Goal: Task Accomplishment & Management: Complete application form

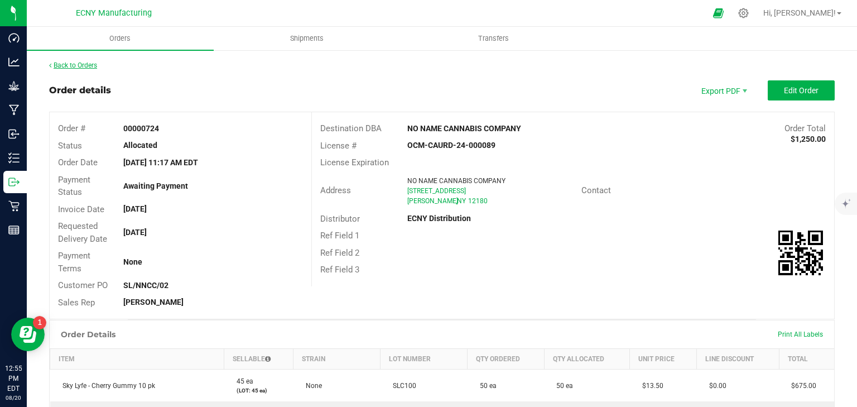
click at [74, 65] on link "Back to Orders" at bounding box center [73, 65] width 48 height 8
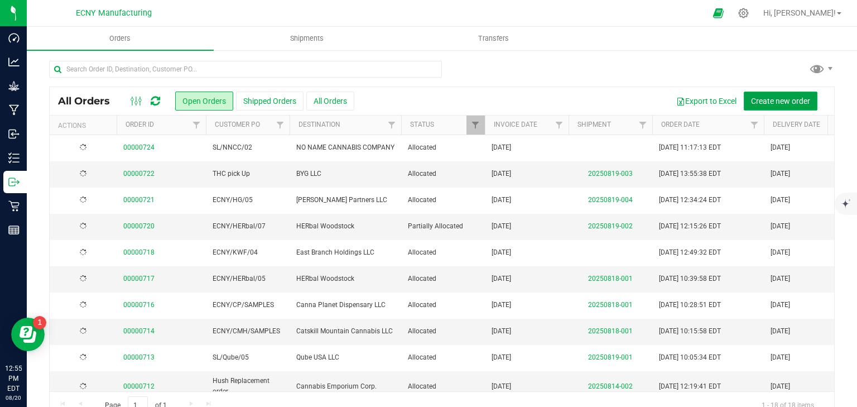
click at [775, 100] on span "Create new order" at bounding box center [780, 100] width 59 height 9
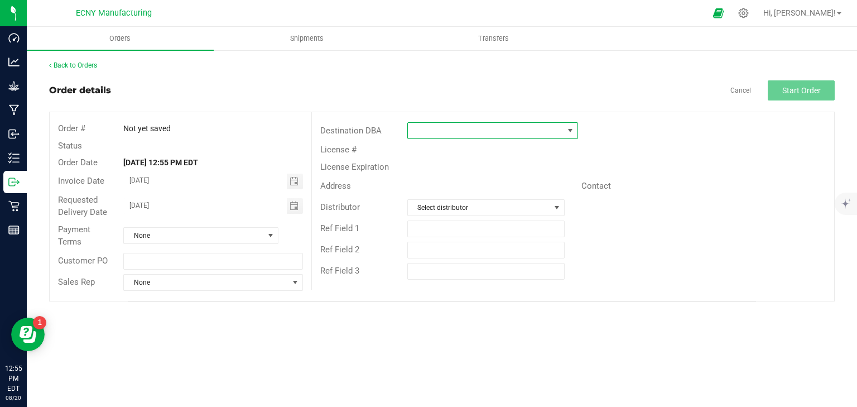
click at [462, 128] on span at bounding box center [486, 131] width 156 height 16
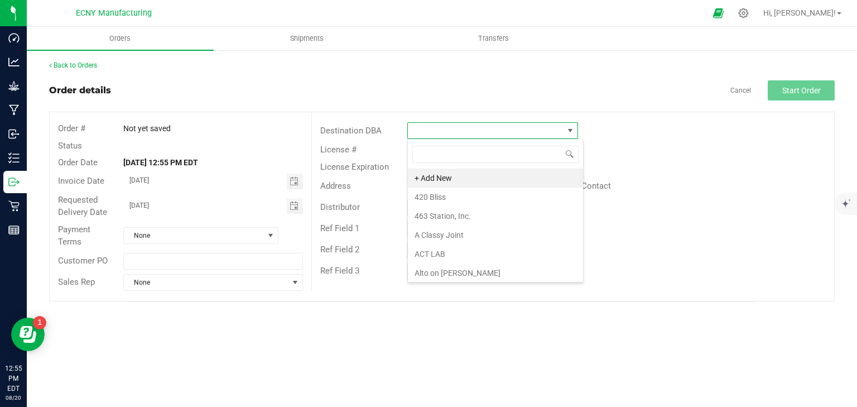
scroll to position [16, 171]
click at [657, 185] on div "Contact" at bounding box center [616, 186] width 87 height 13
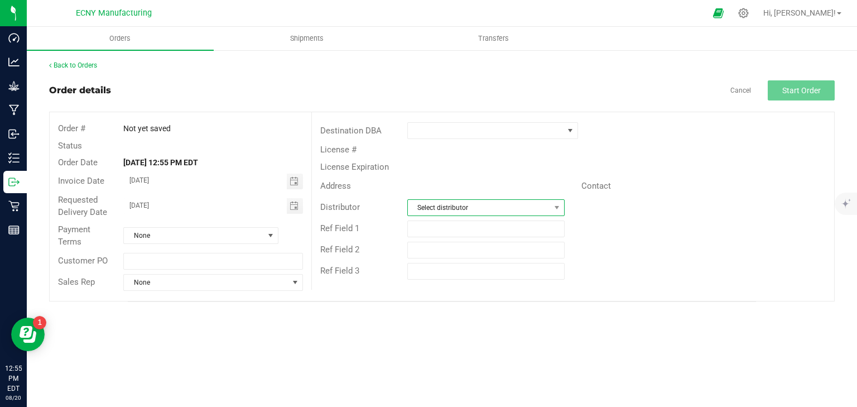
click at [460, 205] on span "Select distributor" at bounding box center [479, 208] width 142 height 16
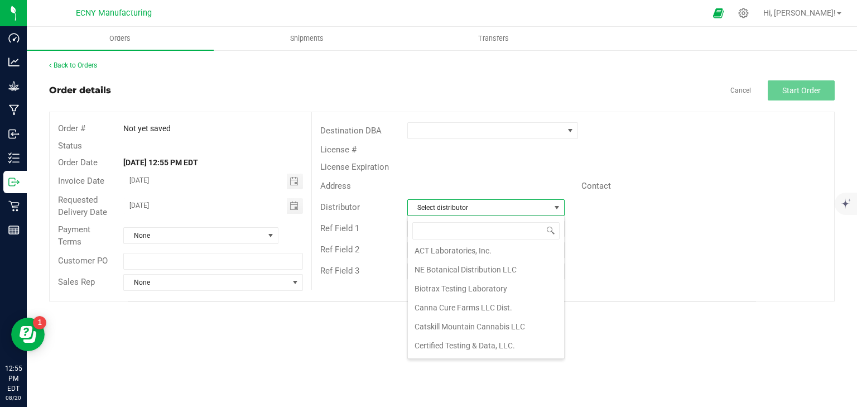
scroll to position [89, 0]
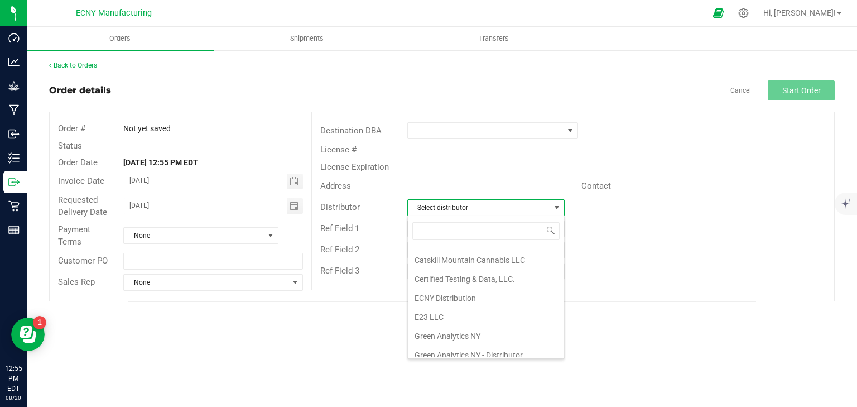
click at [462, 290] on li "ECNY Distribution" at bounding box center [486, 297] width 156 height 19
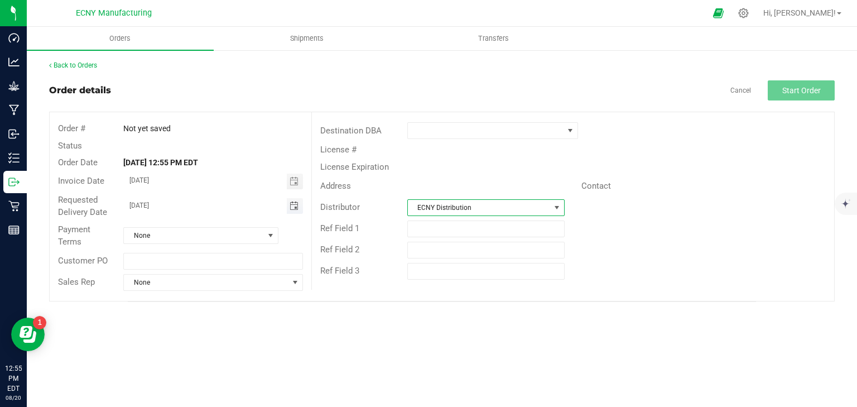
click at [295, 203] on span "Toggle calendar" at bounding box center [293, 205] width 9 height 9
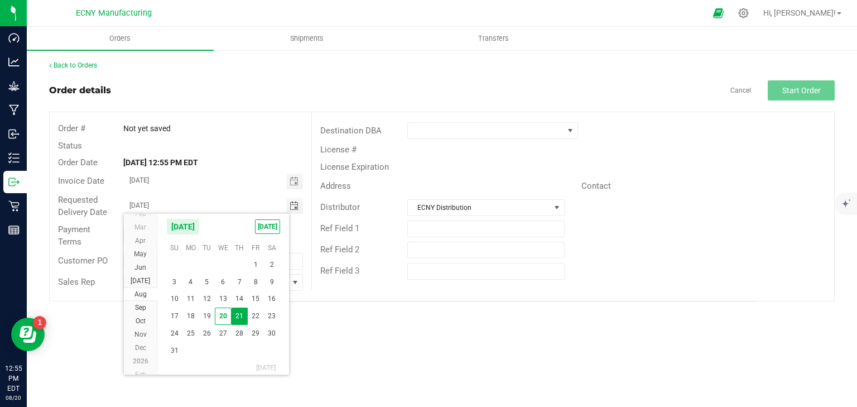
click at [257, 312] on span "22" at bounding box center [256, 315] width 16 height 17
type input "[DATE]"
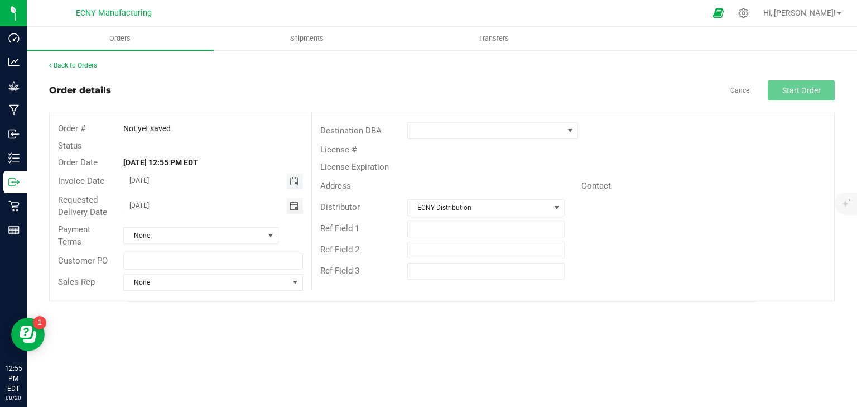
click at [292, 180] on span "Toggle calendar" at bounding box center [293, 181] width 9 height 9
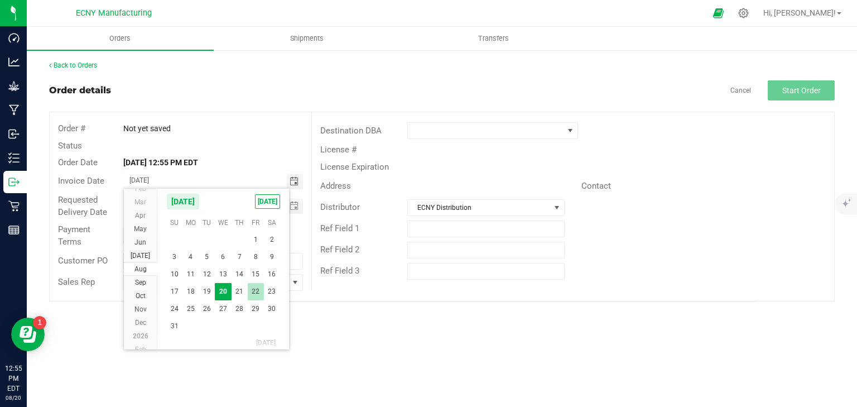
click at [255, 286] on span "22" at bounding box center [256, 291] width 16 height 17
type input "[DATE]"
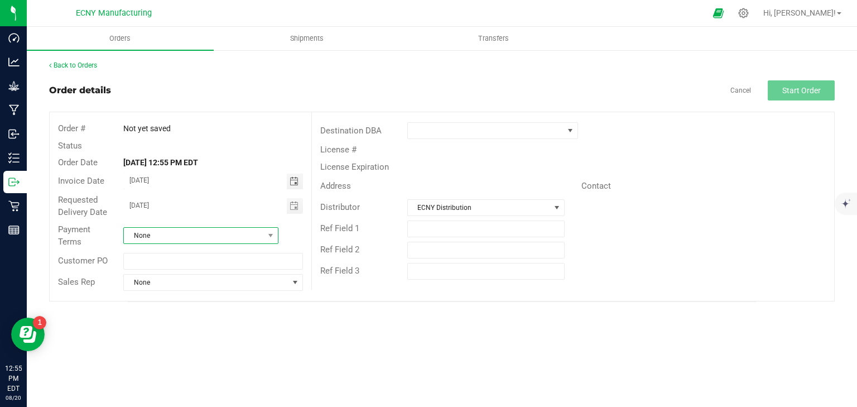
click at [157, 232] on span "None" at bounding box center [194, 236] width 140 height 16
click at [140, 377] on li "None" at bounding box center [201, 378] width 154 height 19
click at [153, 259] on input "text" at bounding box center [212, 261] width 179 height 17
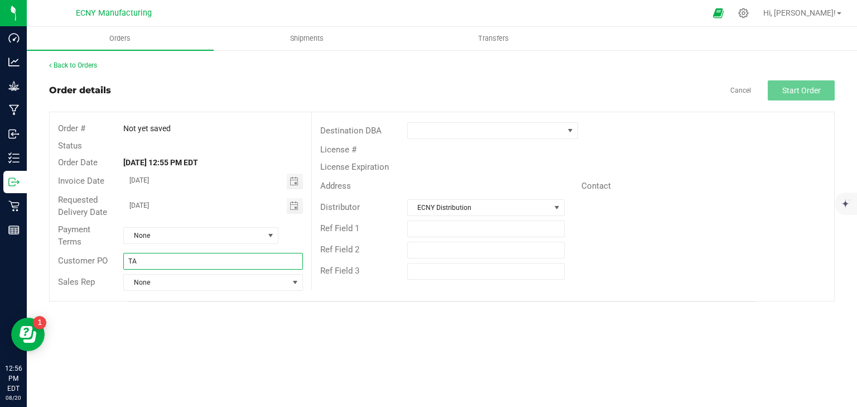
type input "T"
type input "SL/TA/SAMPLES"
click at [178, 283] on span "None" at bounding box center [206, 282] width 164 height 16
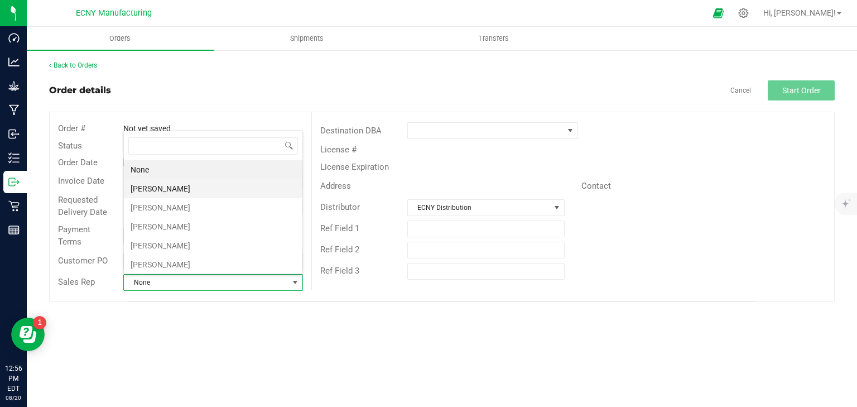
scroll to position [16, 177]
drag, startPoint x: 164, startPoint y: 182, endPoint x: 172, endPoint y: 182, distance: 7.8
click at [164, 182] on li "[PERSON_NAME]" at bounding box center [213, 188] width 178 height 19
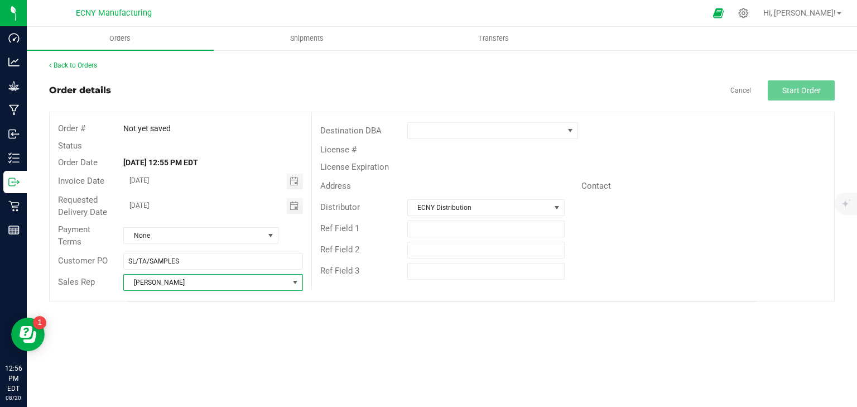
click at [598, 253] on div "Ref Field 2" at bounding box center [573, 249] width 522 height 21
click at [464, 127] on span at bounding box center [486, 131] width 156 height 16
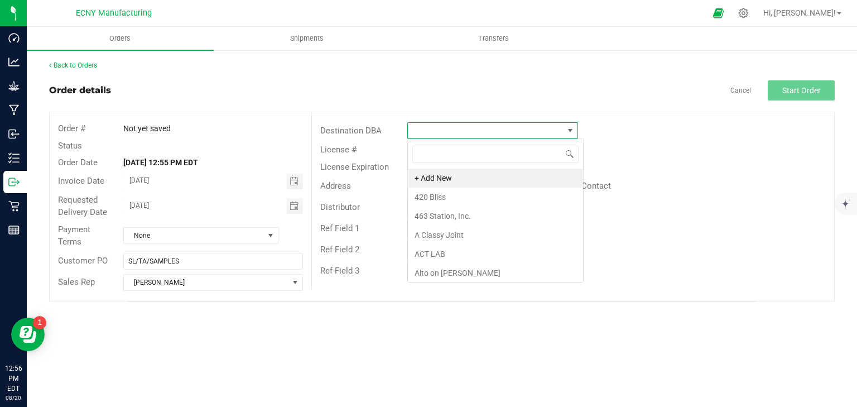
scroll to position [16, 171]
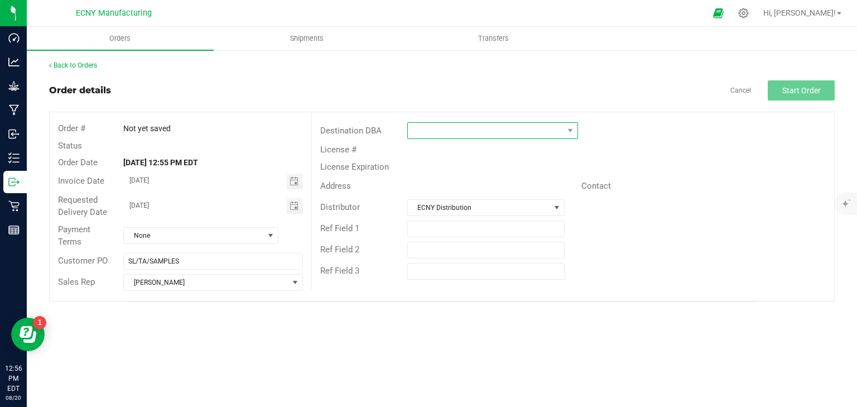
click at [460, 132] on span at bounding box center [486, 131] width 156 height 16
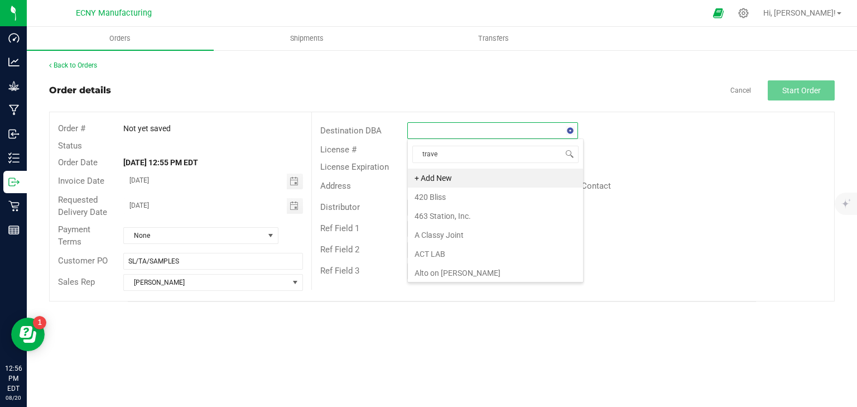
type input "travel"
click at [478, 178] on li "Union Square Travel Agency" at bounding box center [493, 177] width 170 height 19
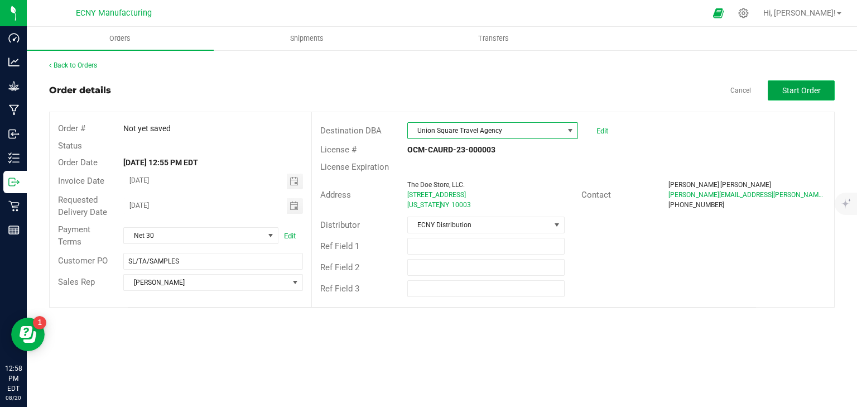
click at [798, 89] on span "Start Order" at bounding box center [801, 90] width 38 height 9
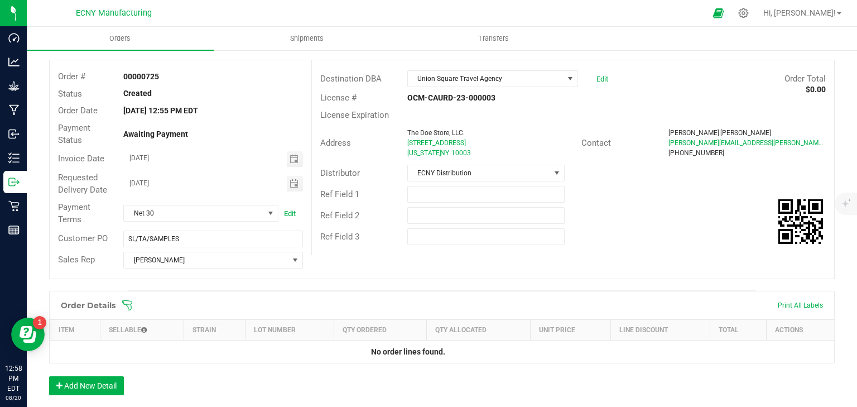
scroll to position [178, 0]
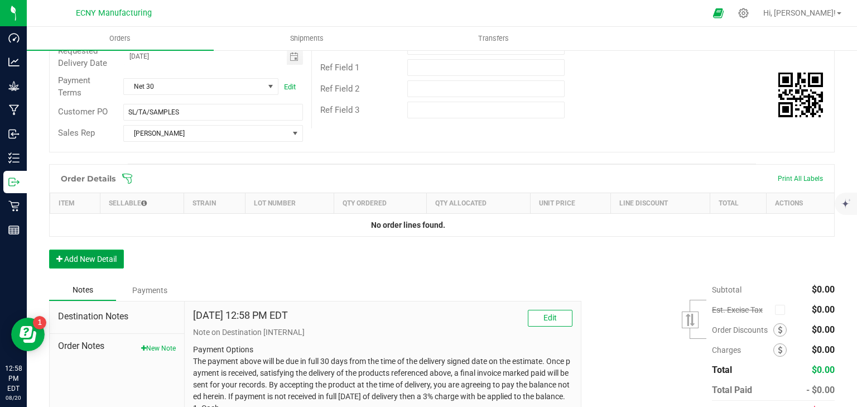
click at [112, 261] on button "Add New Detail" at bounding box center [86, 258] width 75 height 19
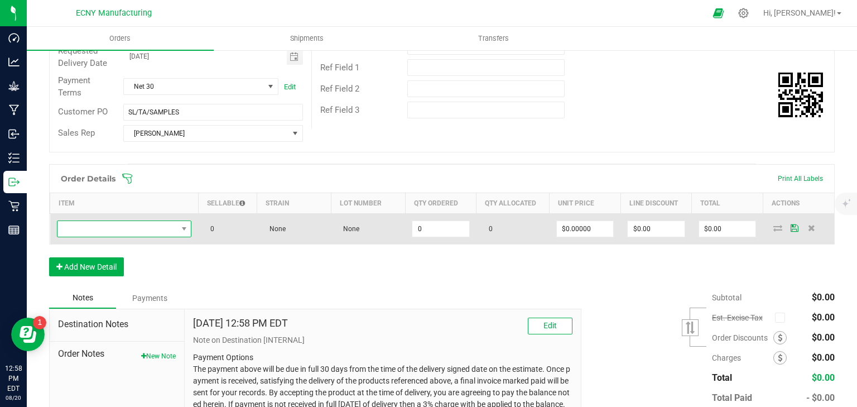
click at [129, 228] on span "NO DATA FOUND" at bounding box center [117, 229] width 120 height 16
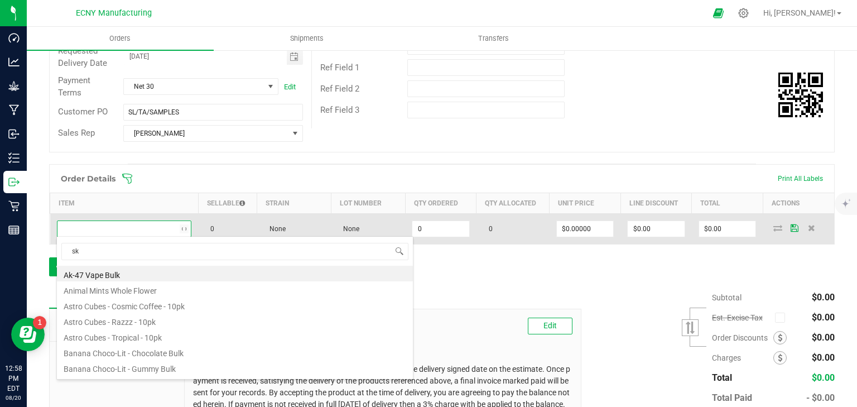
scroll to position [16, 132]
type input "sky"
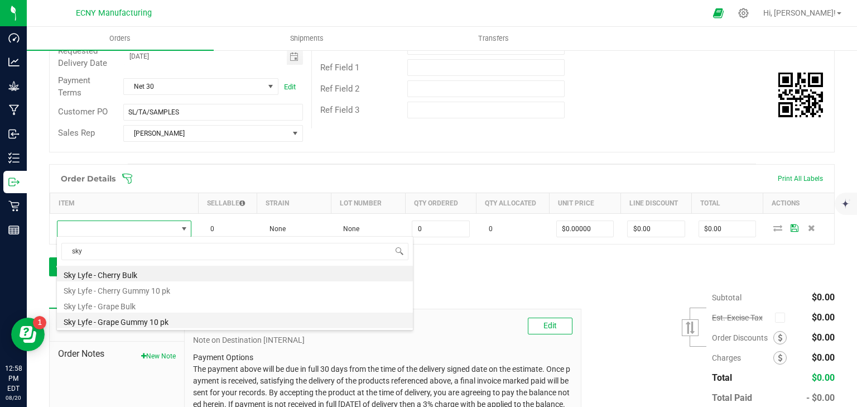
click at [161, 319] on li "Sky Lyfe - Grape Gummy 10 pk" at bounding box center [235, 320] width 356 height 16
type input "0 ea"
type input "$13.50000"
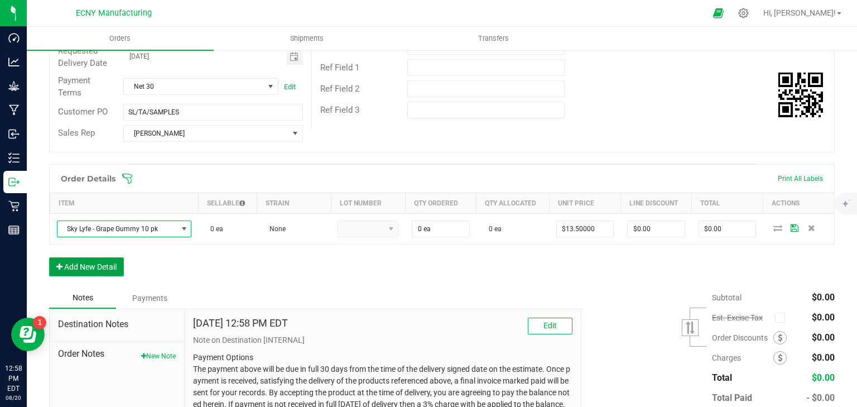
click at [120, 259] on button "Add New Detail" at bounding box center [86, 266] width 75 height 19
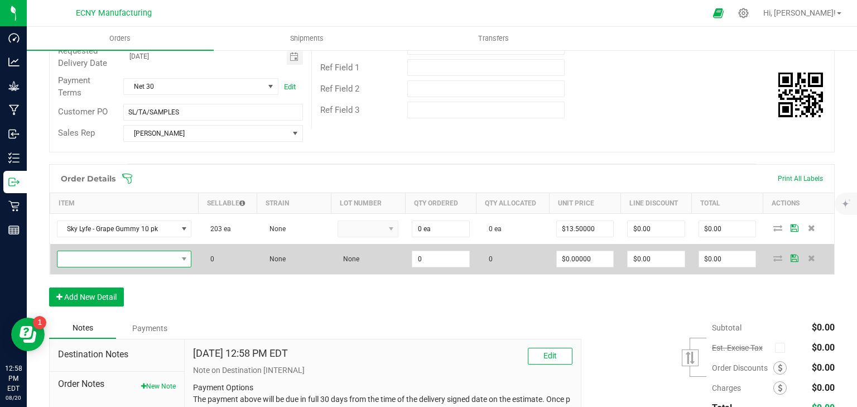
click at [114, 257] on span "NO DATA FOUND" at bounding box center [117, 259] width 120 height 16
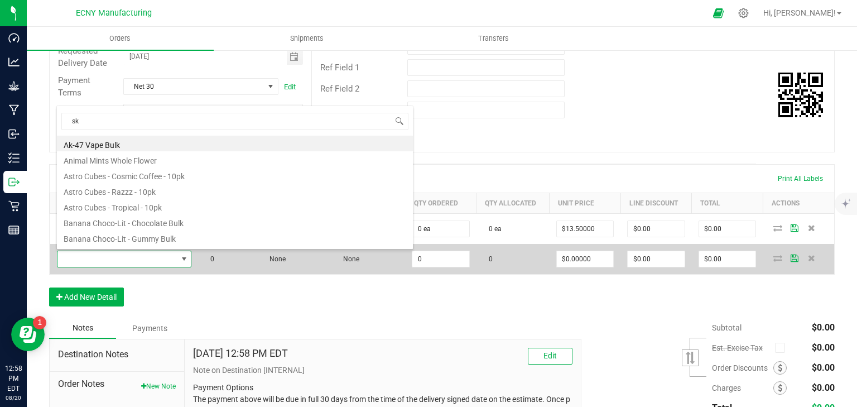
type input "sky"
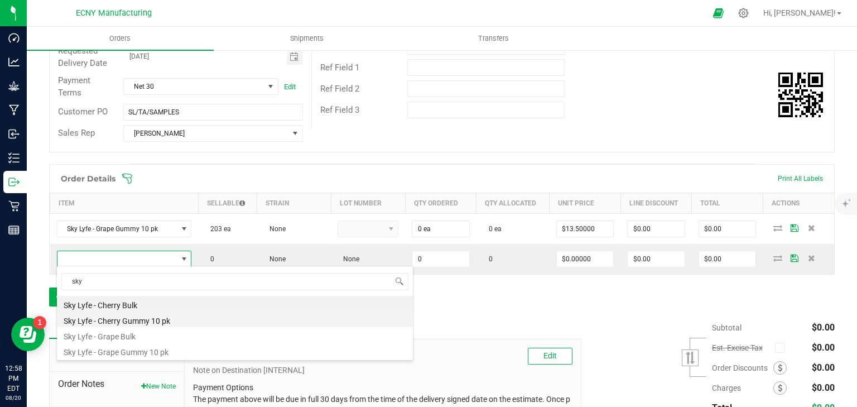
click at [155, 319] on li "Sky Lyfe - Cherry Gummy 10 pk" at bounding box center [235, 319] width 356 height 16
type input "0 ea"
type input "$13.50000"
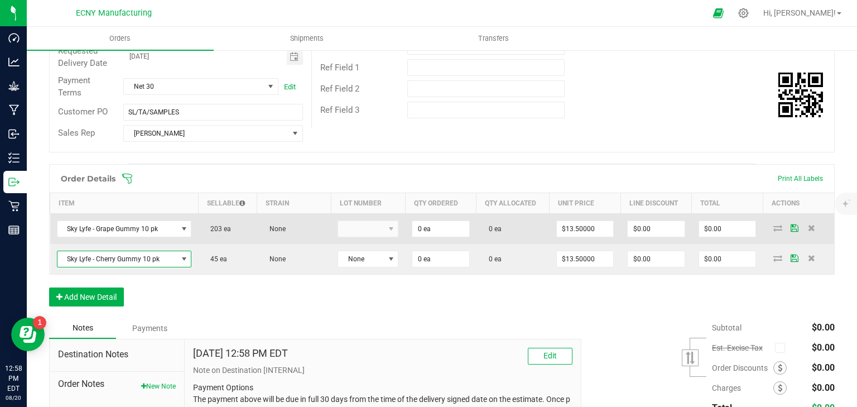
click at [378, 224] on kendo-dropdownlist at bounding box center [367, 228] width 61 height 17
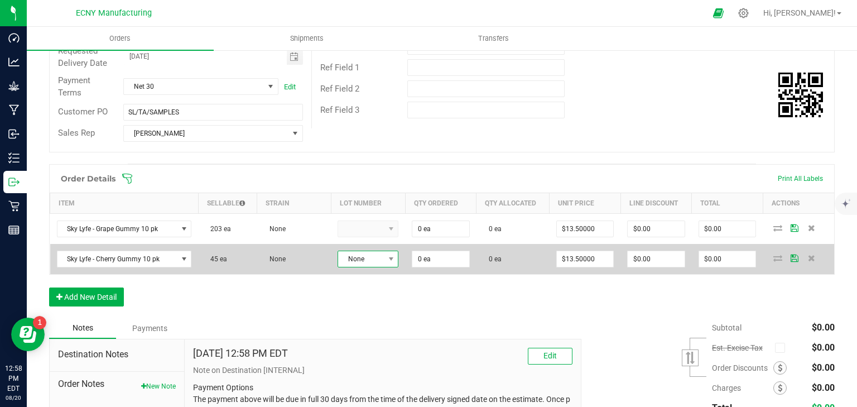
click at [373, 260] on span "None" at bounding box center [361, 259] width 46 height 16
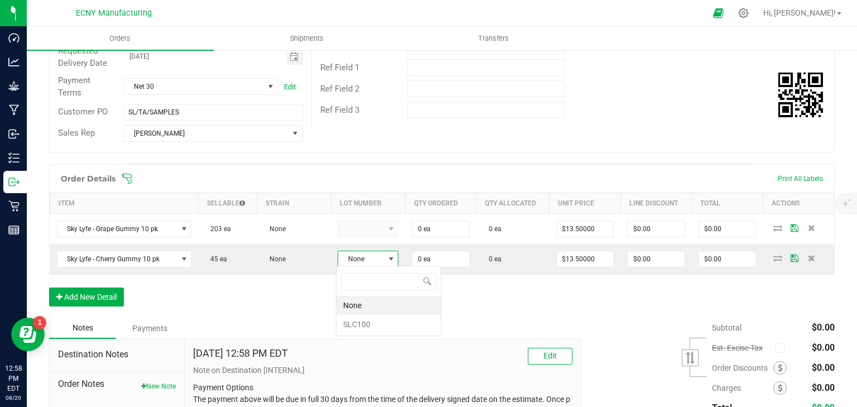
scroll to position [16, 60]
click at [374, 315] on li "SLC100" at bounding box center [388, 324] width 104 height 19
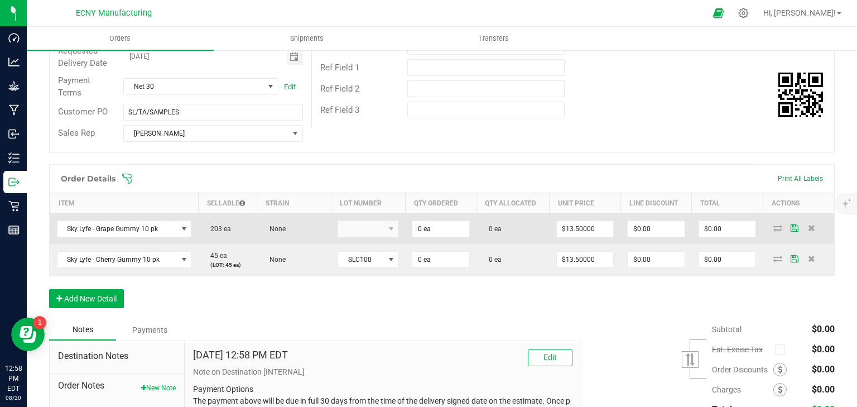
click at [364, 230] on kendo-dropdownlist at bounding box center [367, 228] width 61 height 17
click at [611, 233] on td "$13.50000" at bounding box center [584, 228] width 71 height 31
click at [602, 230] on input "13.5" at bounding box center [585, 229] width 57 height 16
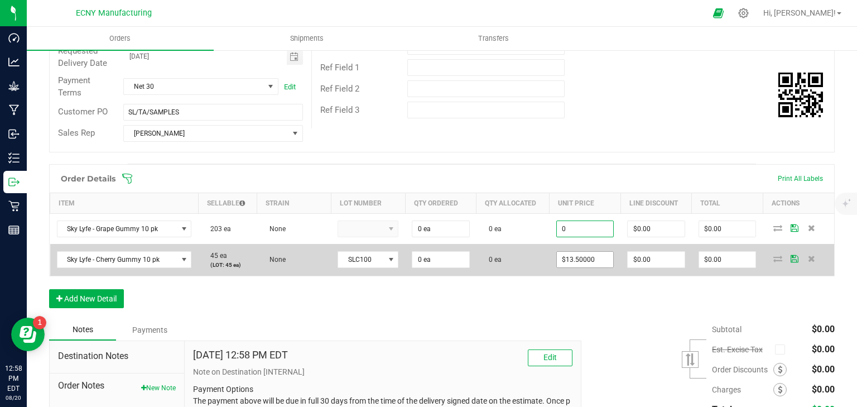
type input "$0.00000"
click at [605, 254] on input "13.5" at bounding box center [585, 260] width 57 height 16
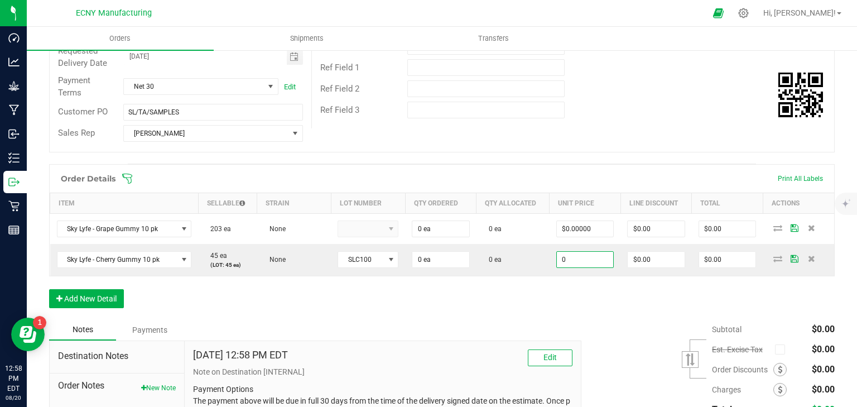
type input "$0.00000"
click at [575, 321] on div "Subtotal $0.00 Est. Excise Tax" at bounding box center [704, 389] width 262 height 141
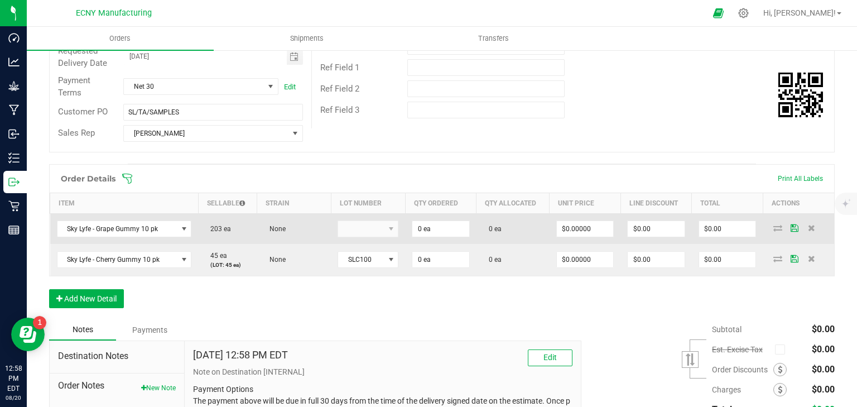
click at [364, 221] on kendo-dropdownlist at bounding box center [367, 228] width 61 height 17
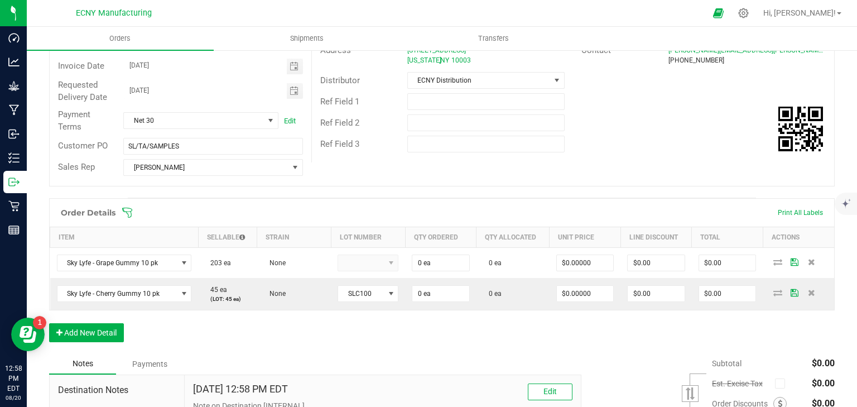
click at [539, 332] on div "Order Details Print All Labels Item Sellable Strain Lot Number Qty Ordered Qty …" at bounding box center [441, 275] width 785 height 155
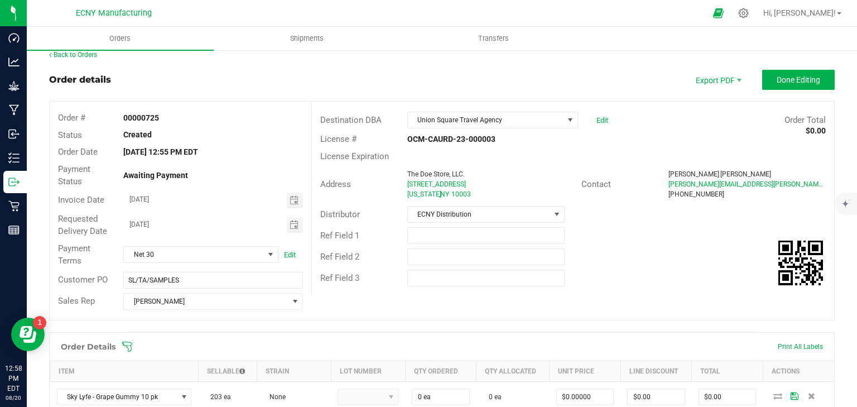
scroll to position [0, 0]
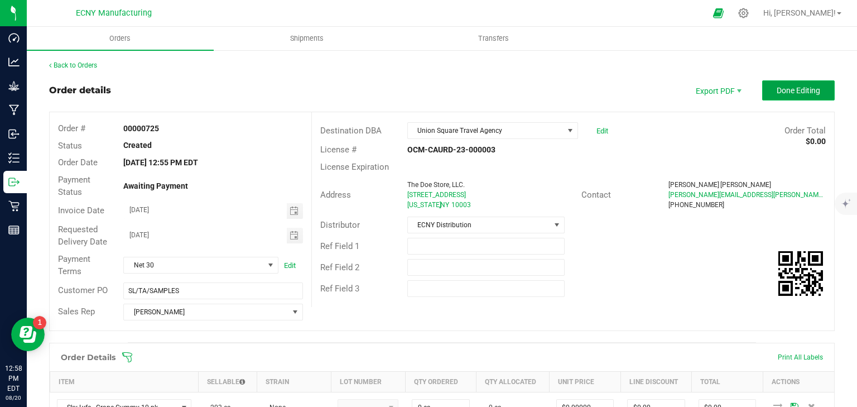
click at [792, 84] on button "Done Editing" at bounding box center [798, 90] width 73 height 20
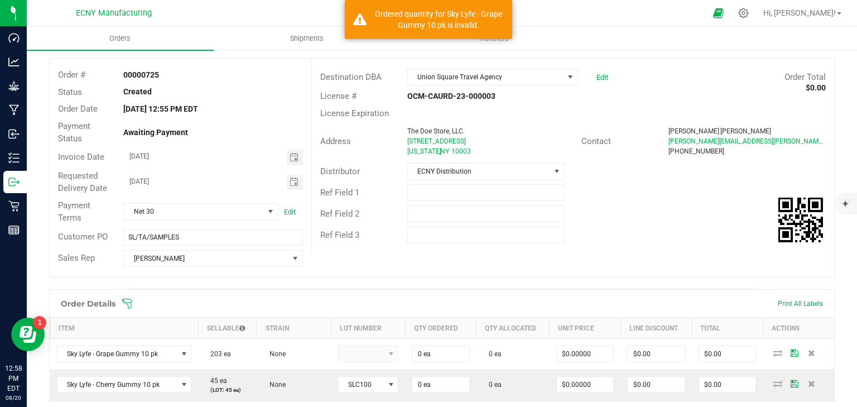
scroll to position [178, 0]
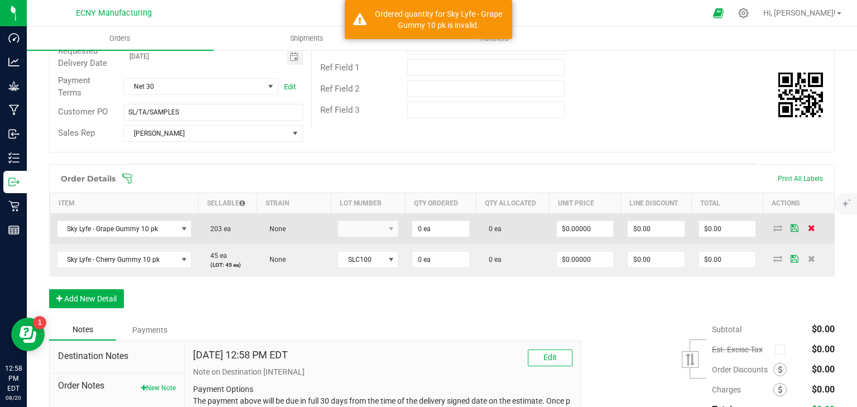
click at [808, 225] on icon at bounding box center [811, 227] width 7 height 7
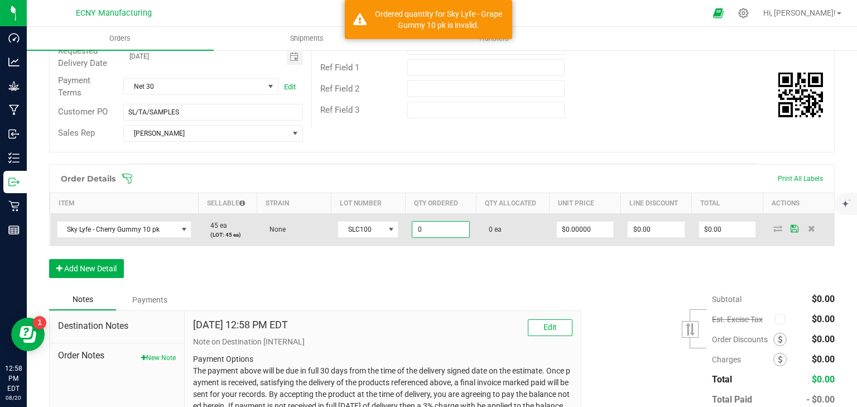
click at [457, 229] on input "0" at bounding box center [440, 229] width 57 height 16
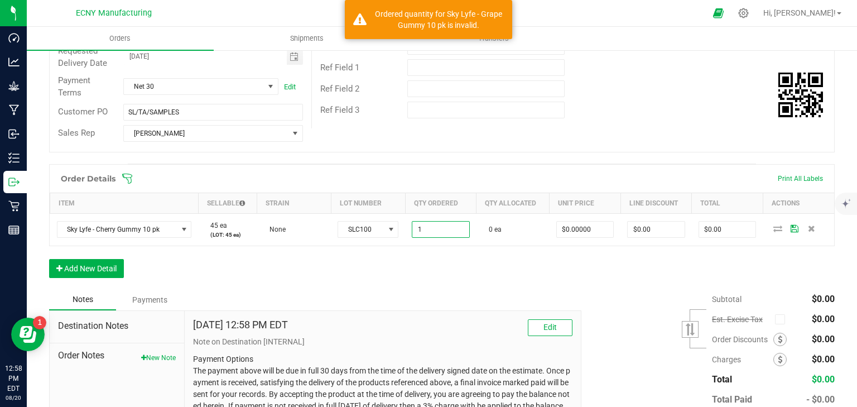
type input "1 ea"
click at [466, 261] on div "Order Details Print All Labels Item Sellable Strain Lot Number Qty Ordered Qty …" at bounding box center [441, 226] width 785 height 125
click at [77, 267] on button "Add New Detail" at bounding box center [86, 268] width 75 height 19
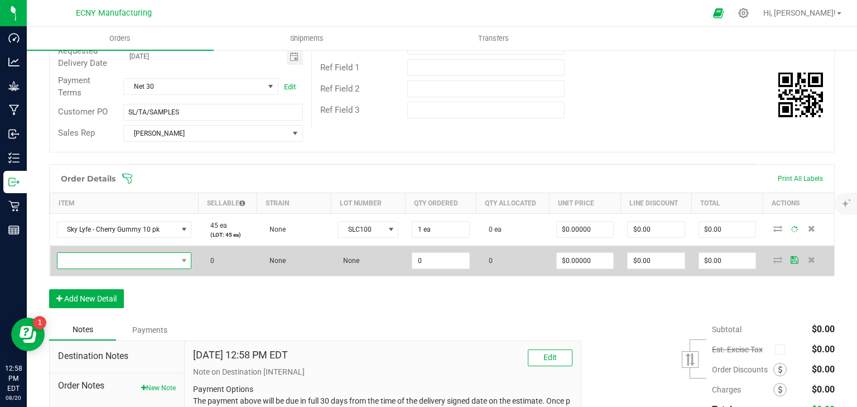
click at [122, 259] on span "NO DATA FOUND" at bounding box center [117, 261] width 120 height 16
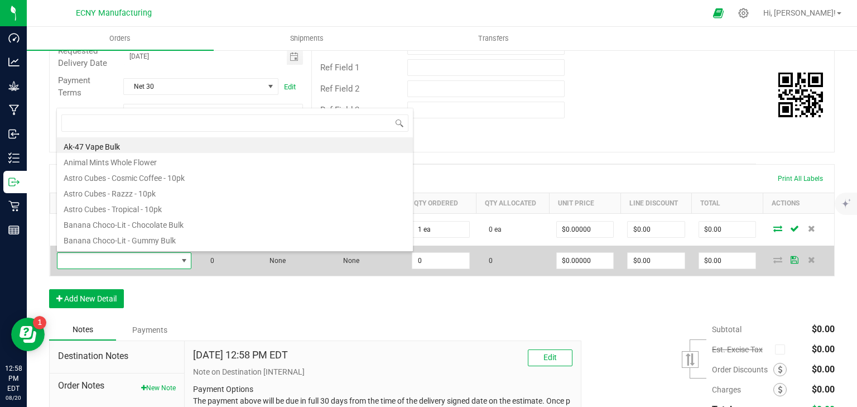
scroll to position [16, 132]
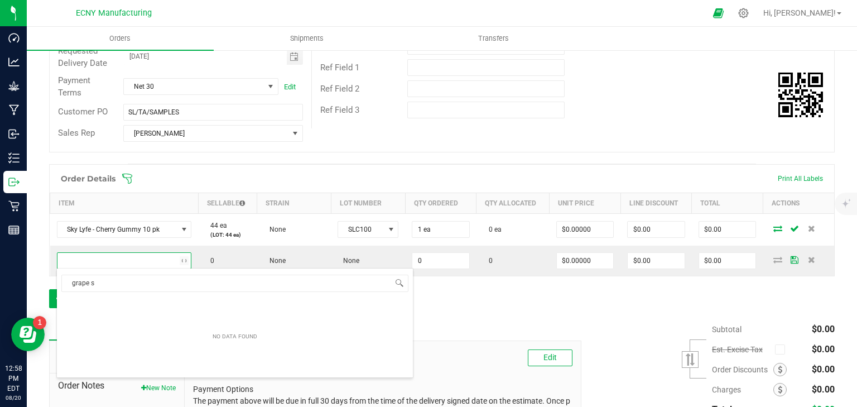
type input "grape"
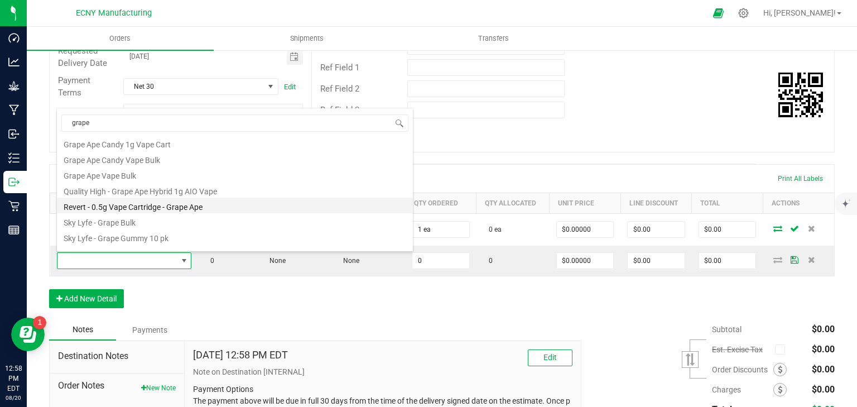
scroll to position [45, 0]
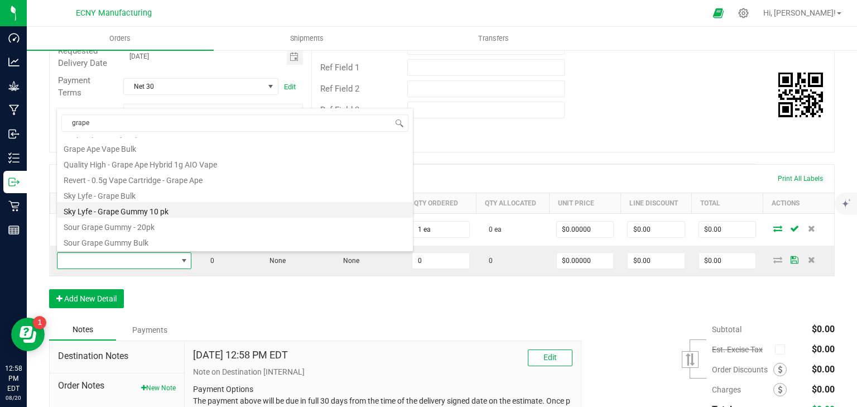
click at [181, 213] on li "Sky Lyfe - Grape Gummy 10 pk" at bounding box center [235, 210] width 356 height 16
type input "0 ea"
type input "$13.50000"
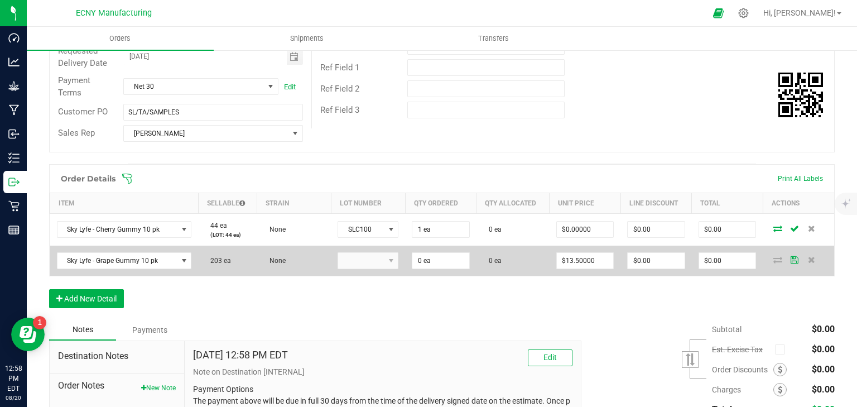
click at [373, 268] on td at bounding box center [368, 260] width 74 height 30
click at [375, 258] on kendo-dropdownlist at bounding box center [367, 260] width 61 height 17
click at [433, 265] on input "0" at bounding box center [440, 261] width 57 height 16
type input "1 ea"
type input "13.5"
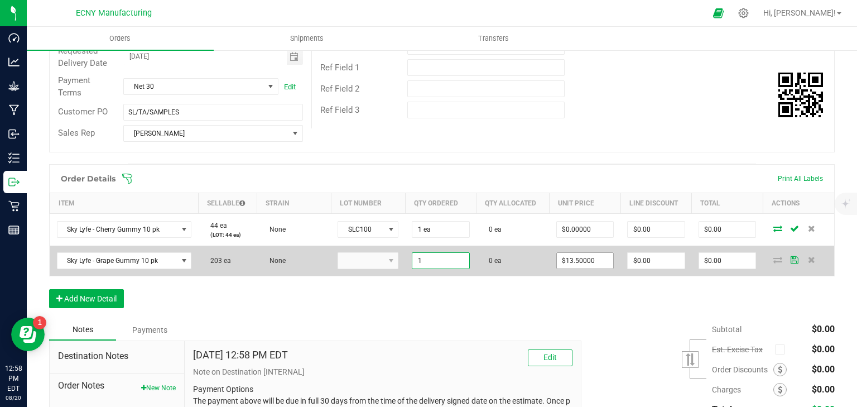
type input "$13.50"
click at [577, 263] on input "13.5" at bounding box center [585, 261] width 57 height 16
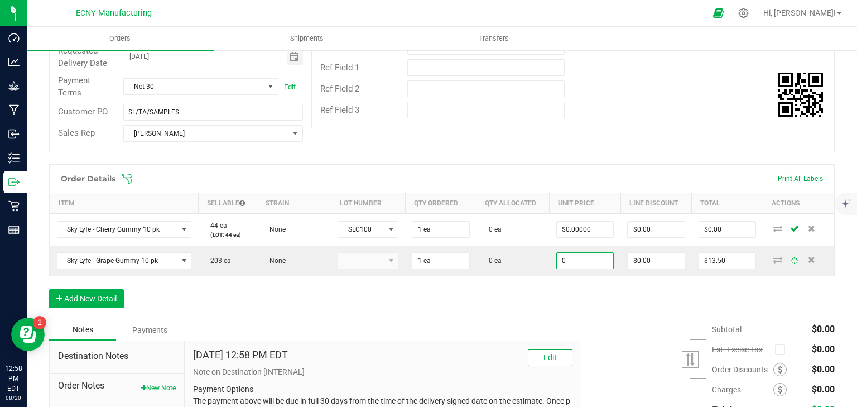
type input "$0.00000"
type input "$0.00"
click at [593, 301] on div "Order Details Print All Labels Item Sellable Strain Lot Number Qty Ordered Qty …" at bounding box center [441, 241] width 785 height 155
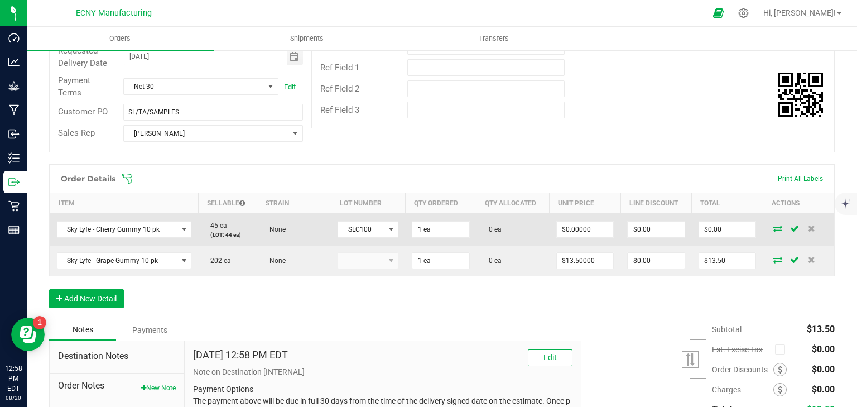
click at [773, 226] on icon at bounding box center [777, 228] width 9 height 7
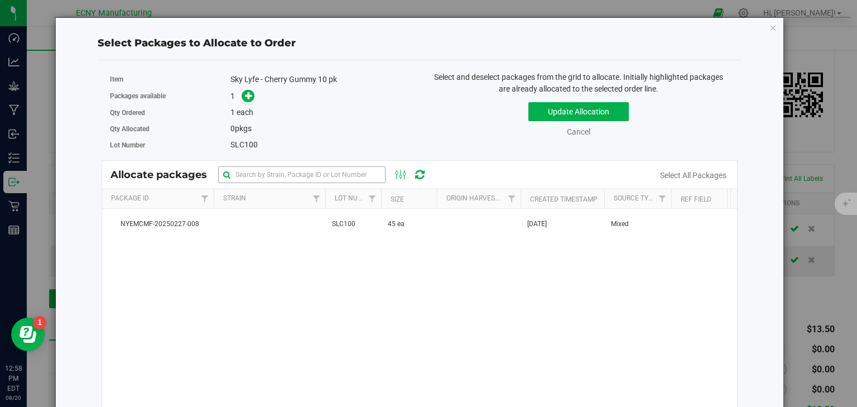
drag, startPoint x: 455, startPoint y: 230, endPoint x: 360, endPoint y: 165, distance: 115.3
click at [455, 230] on td at bounding box center [479, 224] width 84 height 30
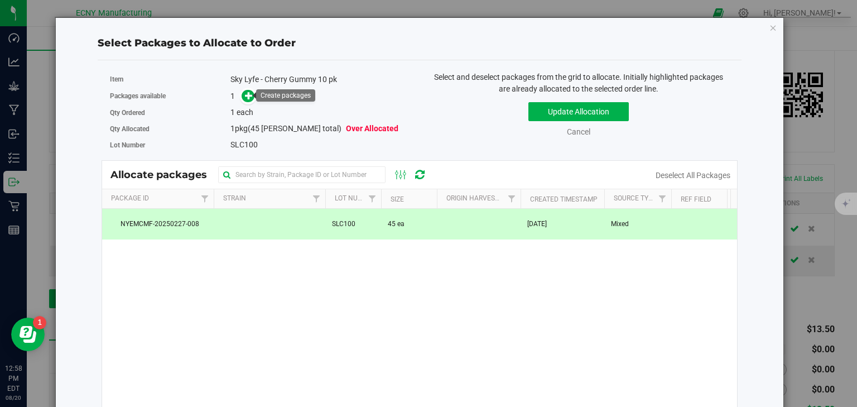
click at [256, 95] on div "Create packages" at bounding box center [285, 95] width 59 height 12
click at [248, 95] on icon at bounding box center [249, 95] width 8 height 8
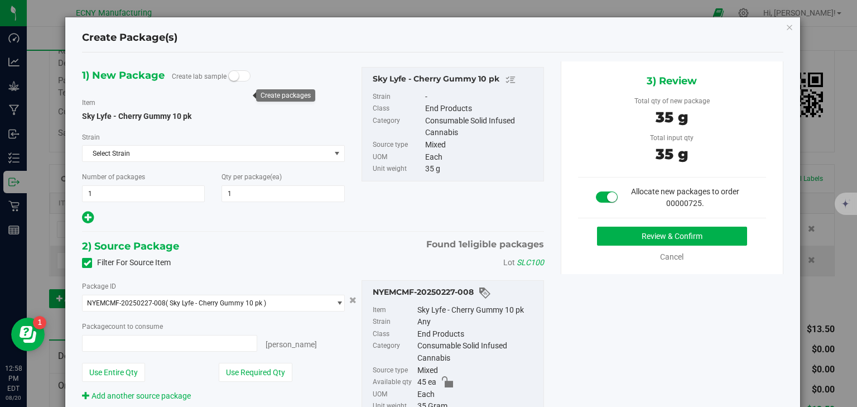
type input "1 ea"
click at [660, 238] on button "Review & Confirm" at bounding box center [672, 235] width 150 height 19
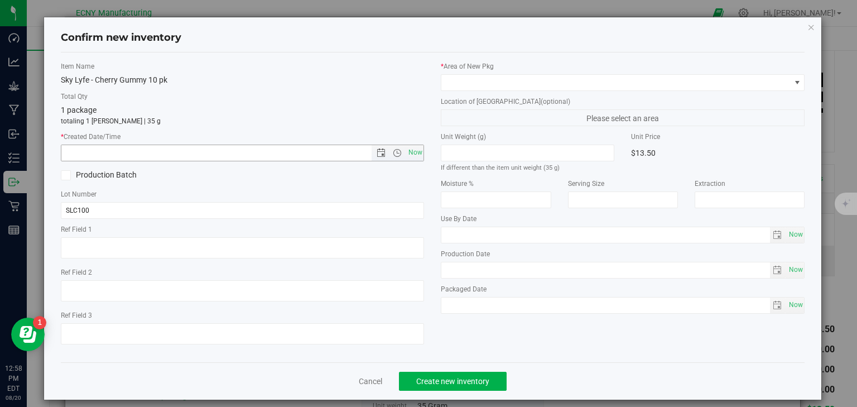
drag, startPoint x: 416, startPoint y: 155, endPoint x: 455, endPoint y: 107, distance: 61.8
click at [416, 153] on span "Now" at bounding box center [415, 152] width 19 height 16
type input "8/20/2025 12:58 PM"
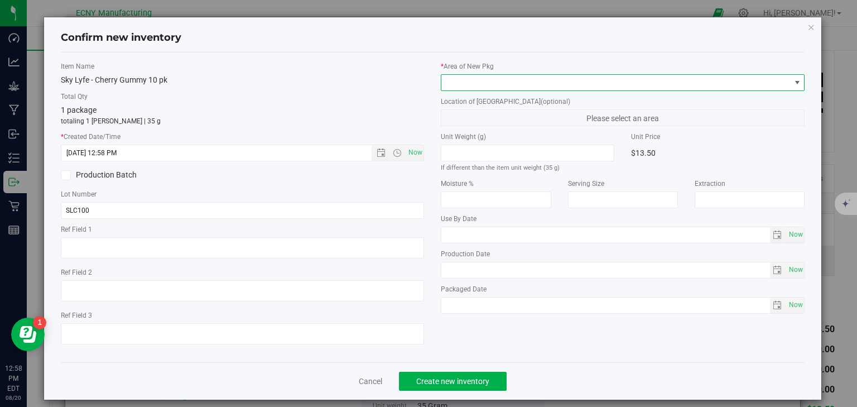
click at [480, 75] on span at bounding box center [615, 83] width 349 height 16
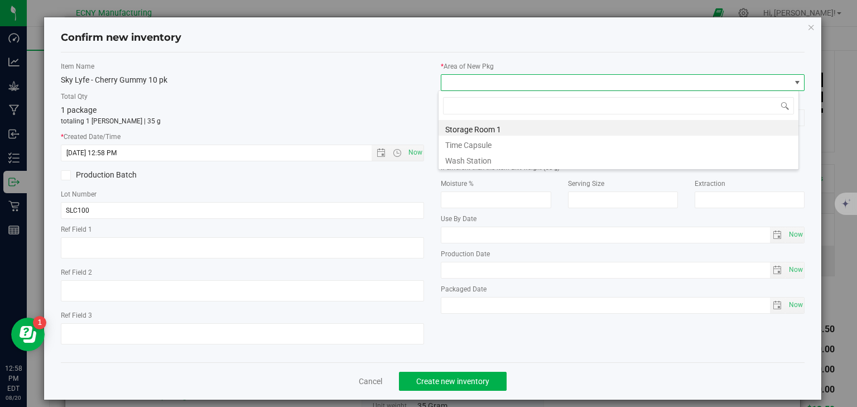
scroll to position [16, 361]
click at [467, 129] on li "Storage Room 1" at bounding box center [618, 128] width 360 height 16
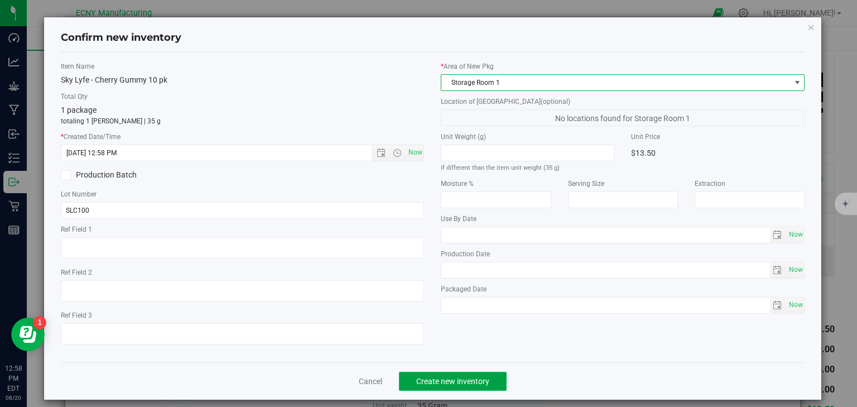
click at [458, 380] on span "Create new inventory" at bounding box center [452, 381] width 73 height 9
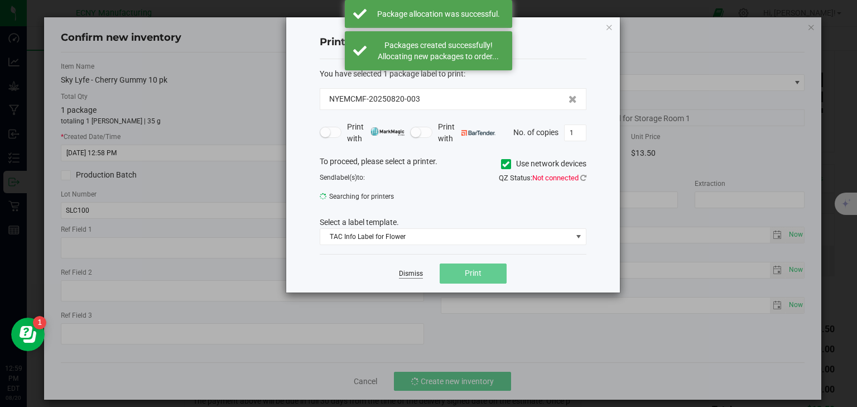
click at [404, 273] on link "Dismiss" at bounding box center [411, 273] width 24 height 9
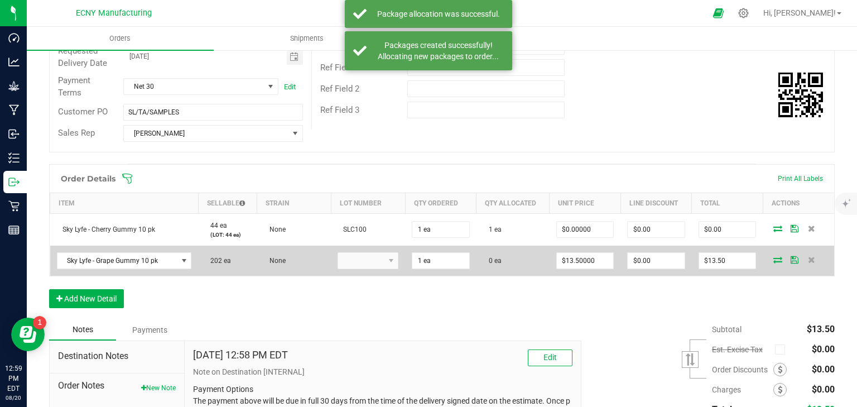
click at [773, 260] on icon at bounding box center [777, 259] width 9 height 7
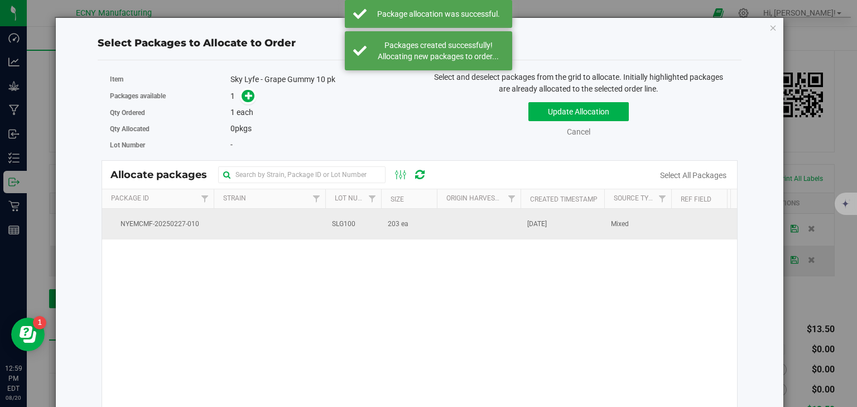
click at [379, 214] on td "SLG100" at bounding box center [353, 224] width 56 height 30
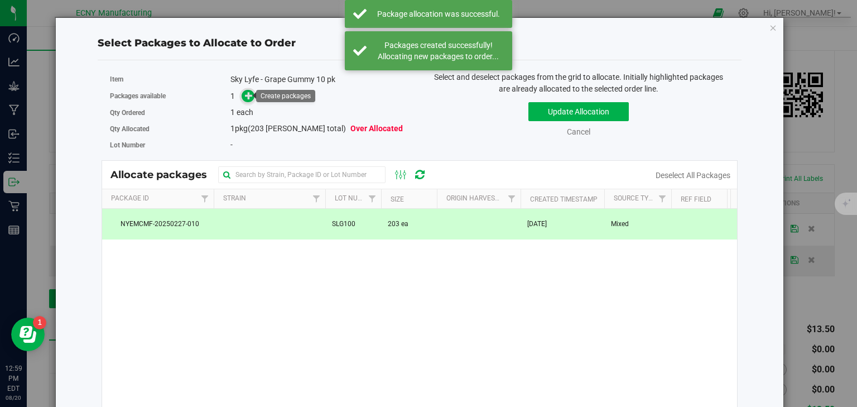
click at [245, 91] on icon at bounding box center [249, 95] width 8 height 8
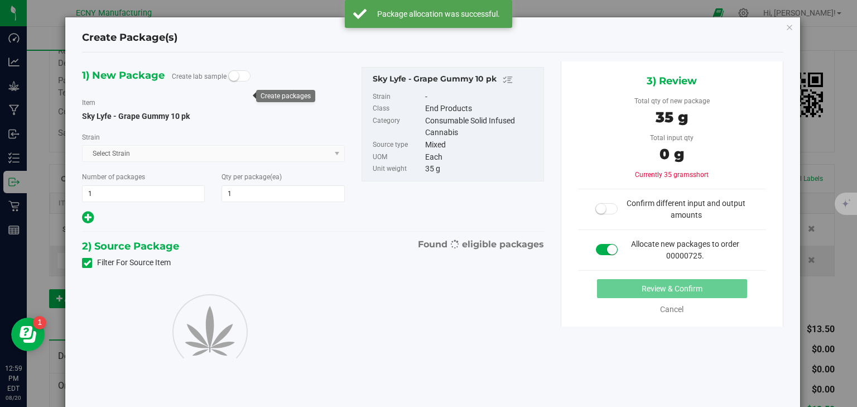
type input "1"
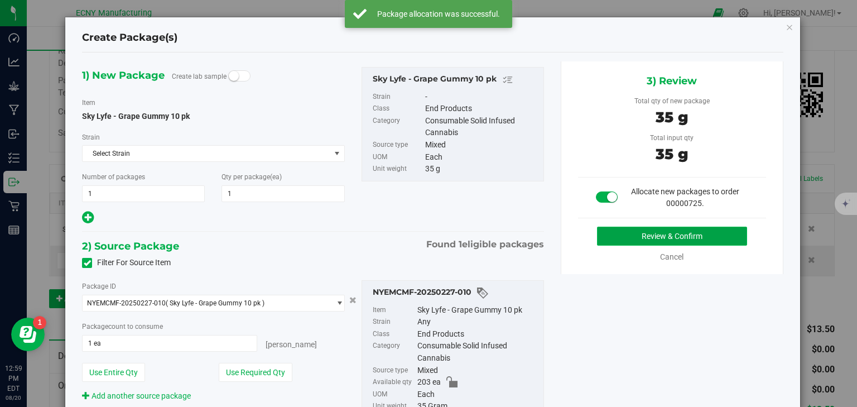
click at [650, 238] on button "Review & Confirm" at bounding box center [672, 235] width 150 height 19
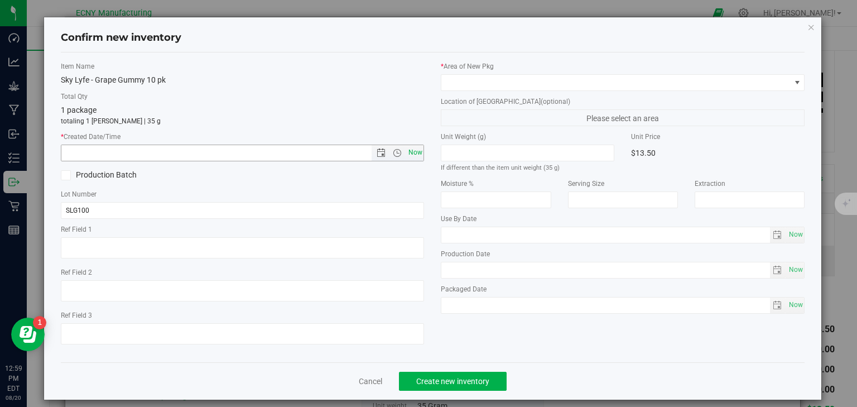
click at [417, 150] on span "Now" at bounding box center [415, 152] width 19 height 16
type input "[DATE] 12:59 PM"
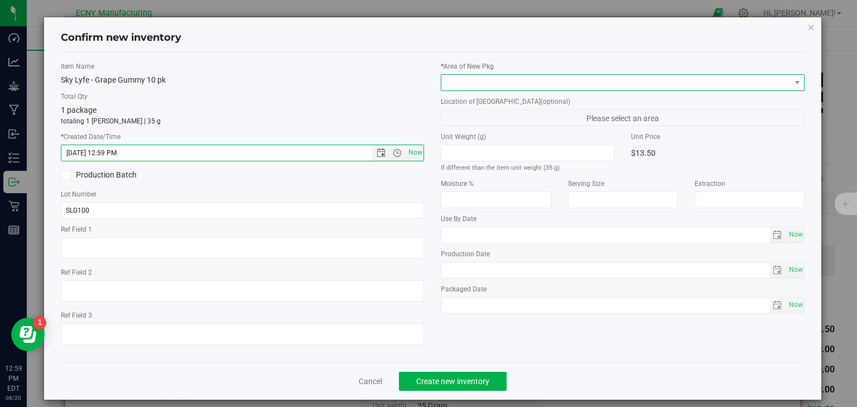
click at [472, 80] on span at bounding box center [615, 83] width 349 height 16
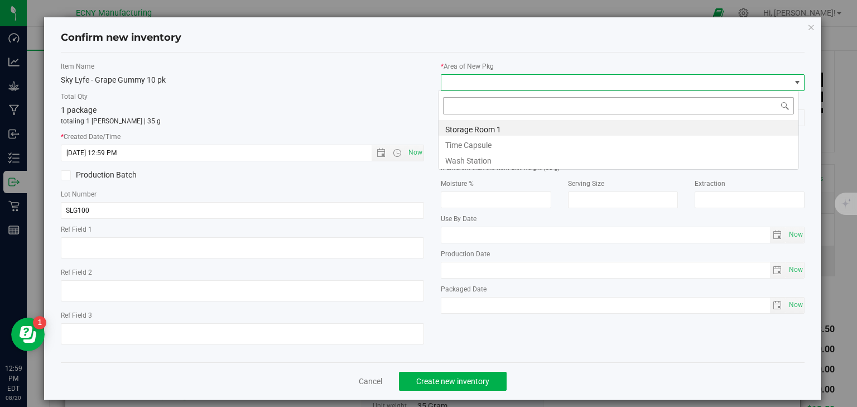
scroll to position [16, 361]
click at [458, 123] on li "Storage Room 1" at bounding box center [618, 128] width 360 height 16
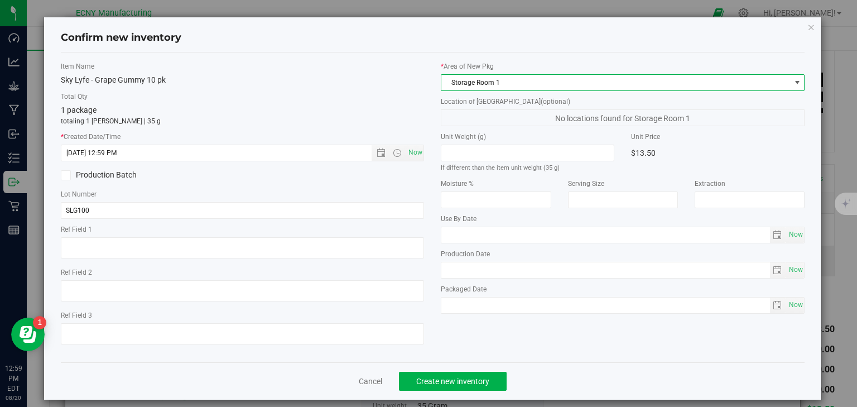
click at [427, 392] on div "Cancel Create new inventory" at bounding box center [433, 380] width 744 height 37
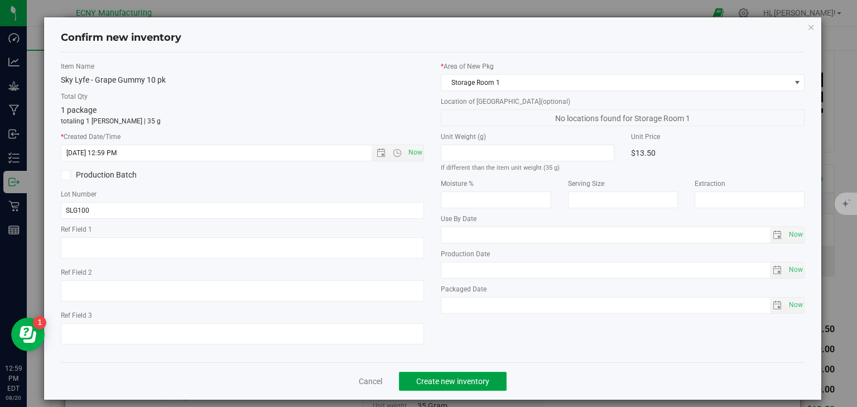
click at [430, 384] on span "Create new inventory" at bounding box center [452, 381] width 73 height 9
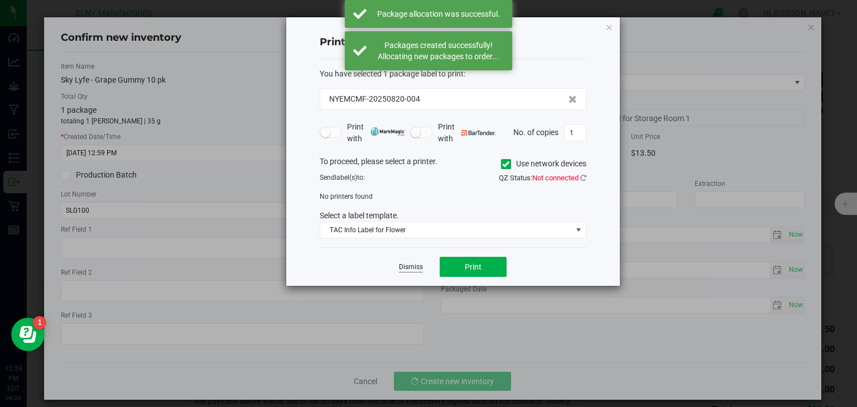
click at [413, 266] on link "Dismiss" at bounding box center [411, 266] width 24 height 9
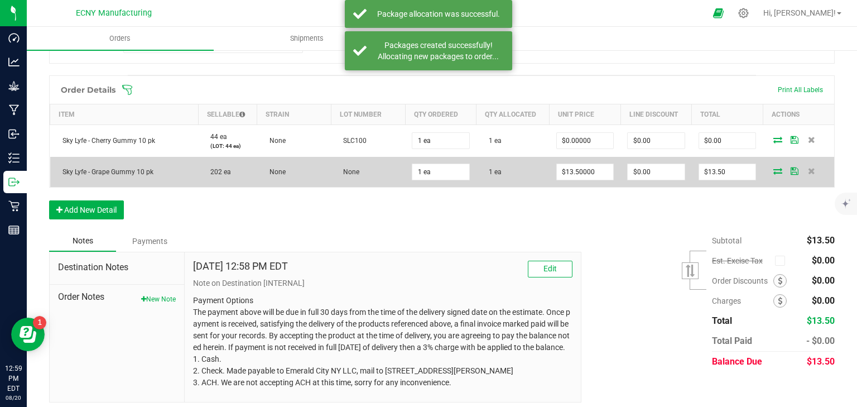
scroll to position [268, 0]
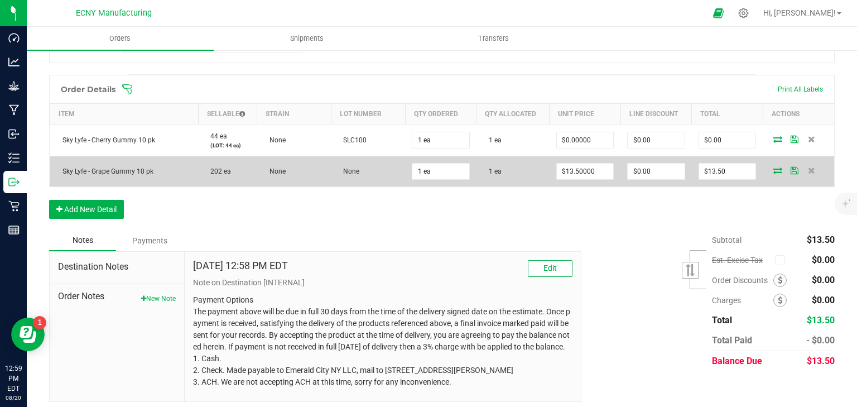
click at [351, 167] on span "None" at bounding box center [348, 171] width 22 height 8
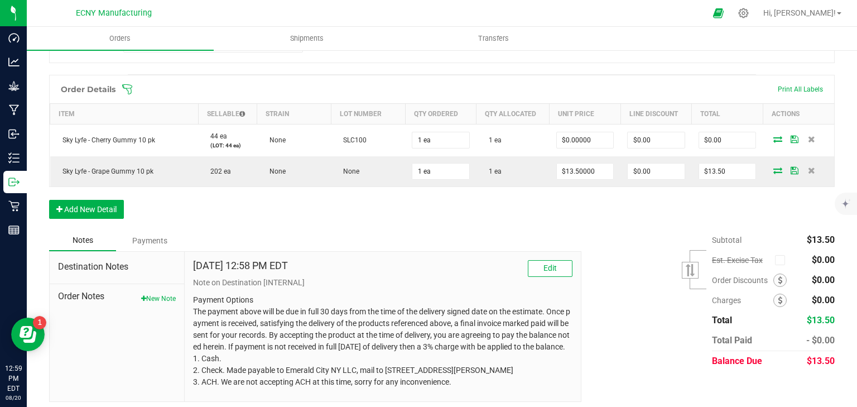
scroll to position [278, 0]
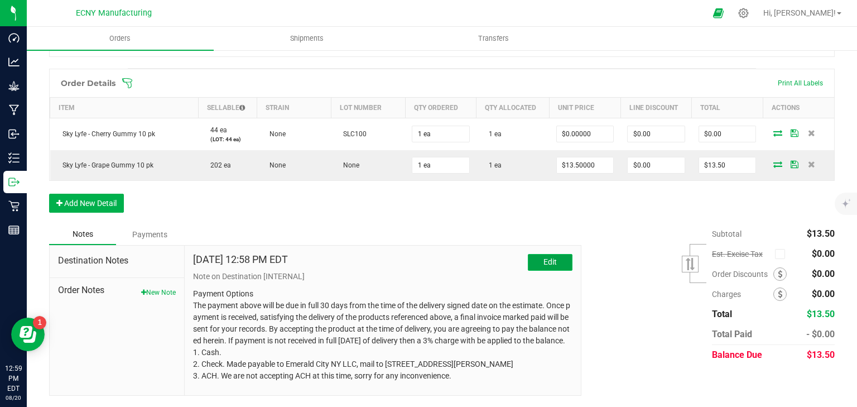
click at [551, 260] on button "Edit" at bounding box center [550, 262] width 45 height 17
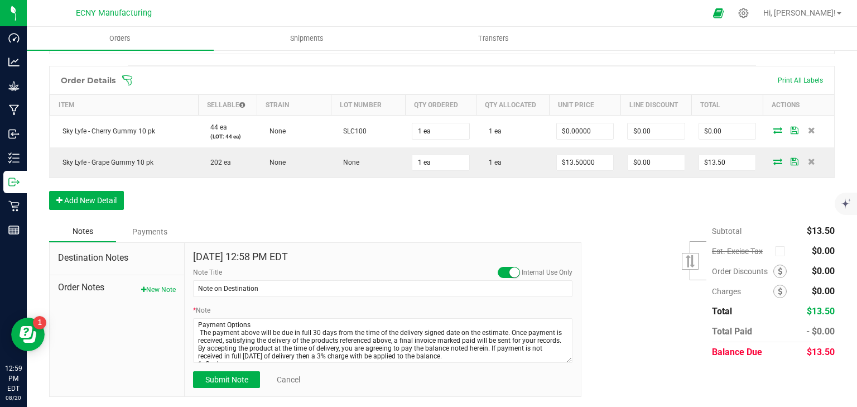
click at [509, 270] on small at bounding box center [514, 272] width 10 height 10
click at [223, 378] on span "Submit Note" at bounding box center [226, 379] width 43 height 9
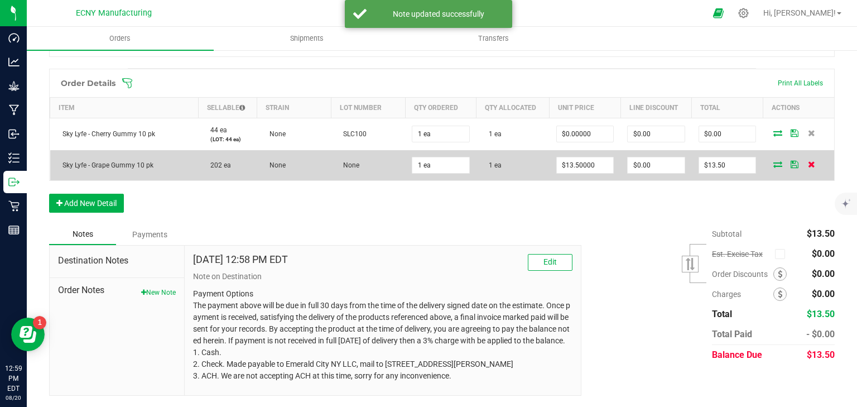
click at [808, 162] on icon at bounding box center [811, 164] width 7 height 7
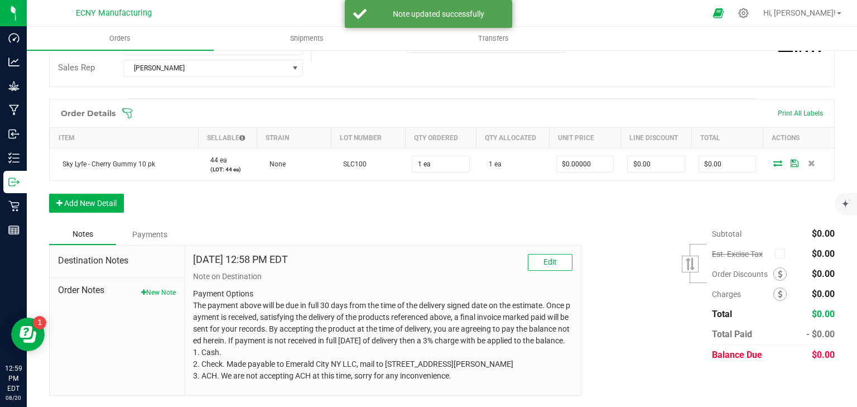
scroll to position [248, 0]
click at [84, 195] on button "Add New Detail" at bounding box center [86, 203] width 75 height 19
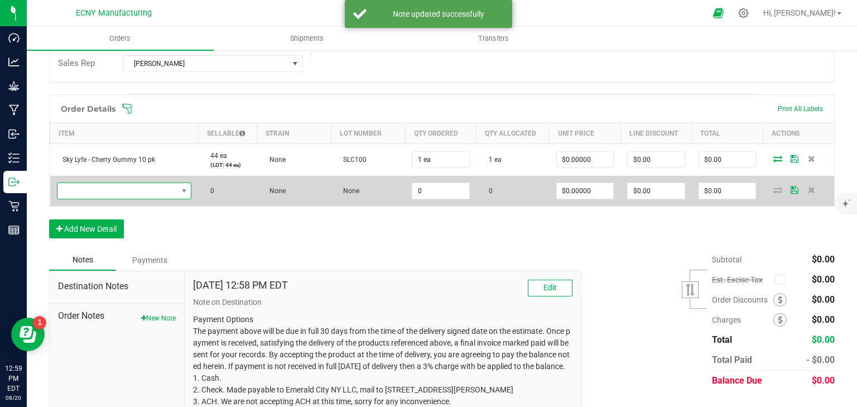
click at [113, 190] on span "NO DATA FOUND" at bounding box center [117, 191] width 120 height 16
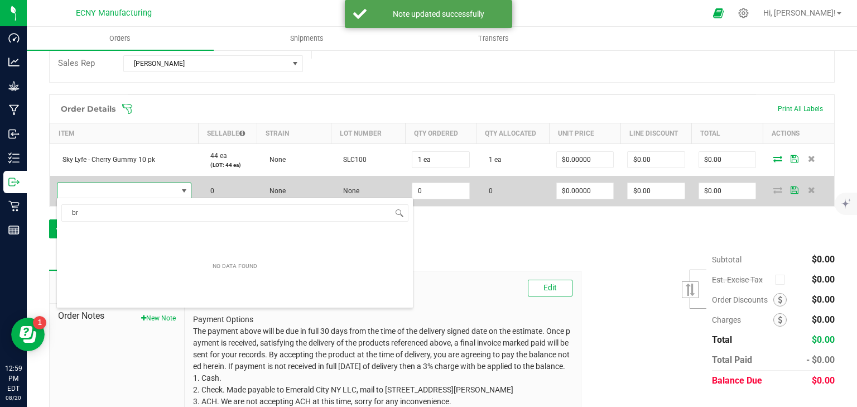
scroll to position [16, 132]
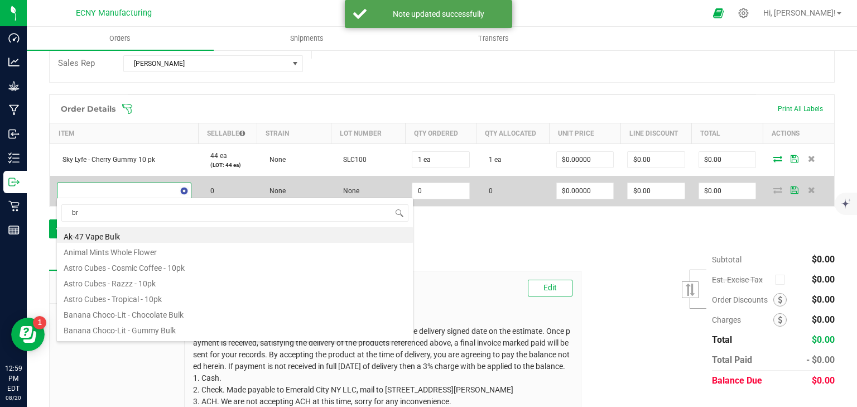
type input "b"
type input "grape"
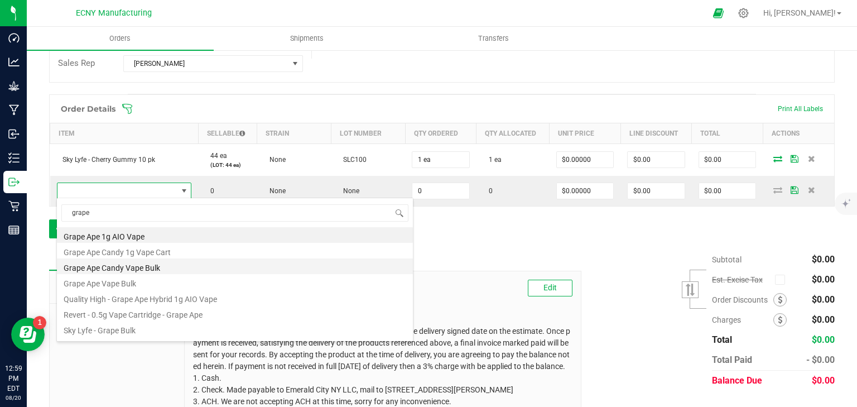
scroll to position [45, 0]
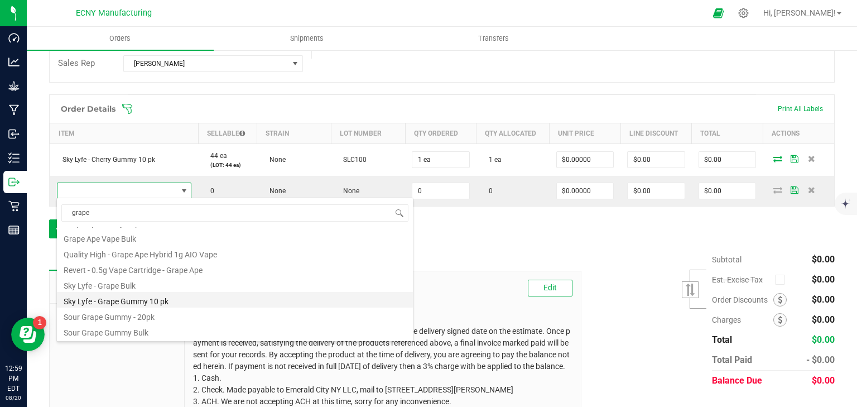
click at [172, 301] on li "Sky Lyfe - Grape Gummy 10 pk" at bounding box center [235, 300] width 356 height 16
type input "0 ea"
type input "$13.50000"
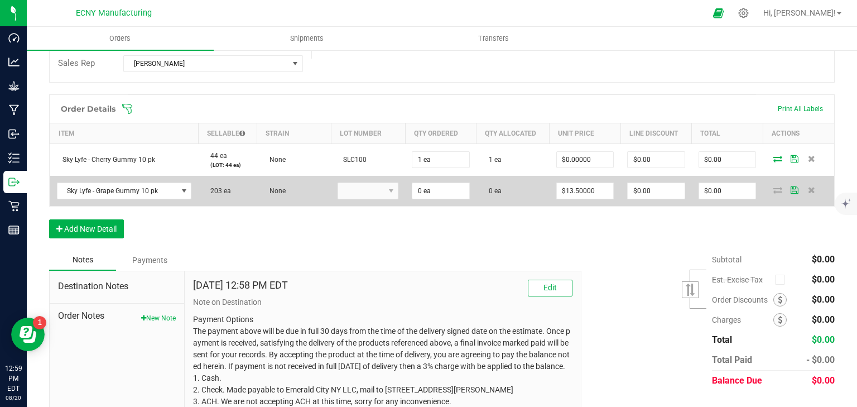
click at [373, 191] on kendo-dropdownlist at bounding box center [367, 190] width 61 height 17
click at [377, 191] on kendo-dropdownlist at bounding box center [367, 190] width 61 height 17
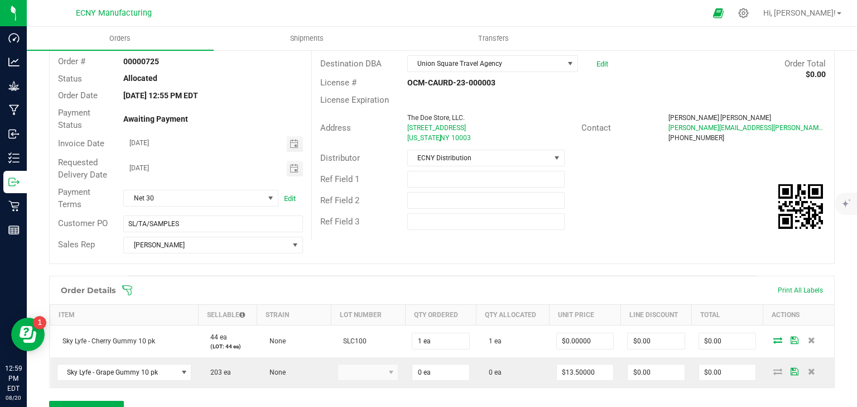
scroll to position [25, 0]
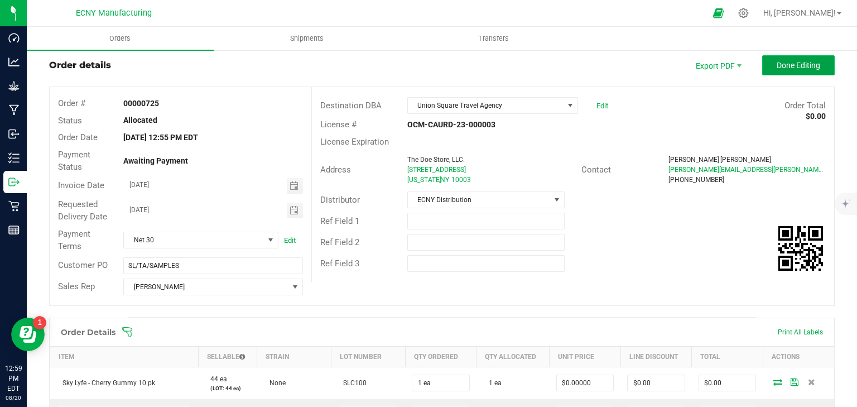
click at [781, 58] on button "Done Editing" at bounding box center [798, 65] width 73 height 20
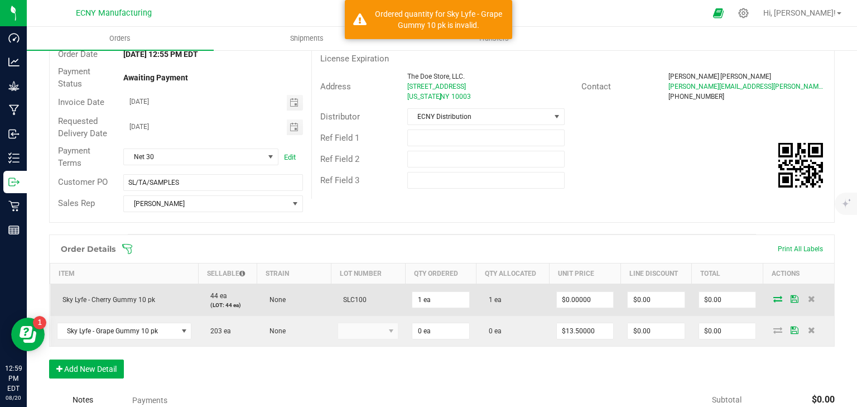
scroll to position [248, 0]
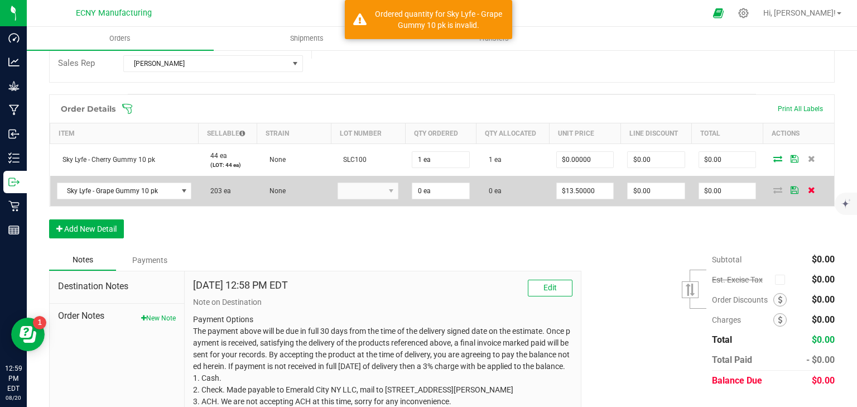
click at [808, 187] on icon at bounding box center [811, 189] width 7 height 7
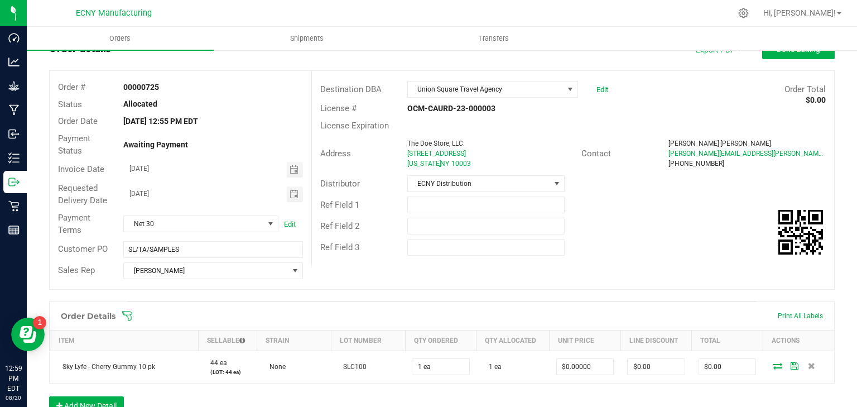
scroll to position [134, 0]
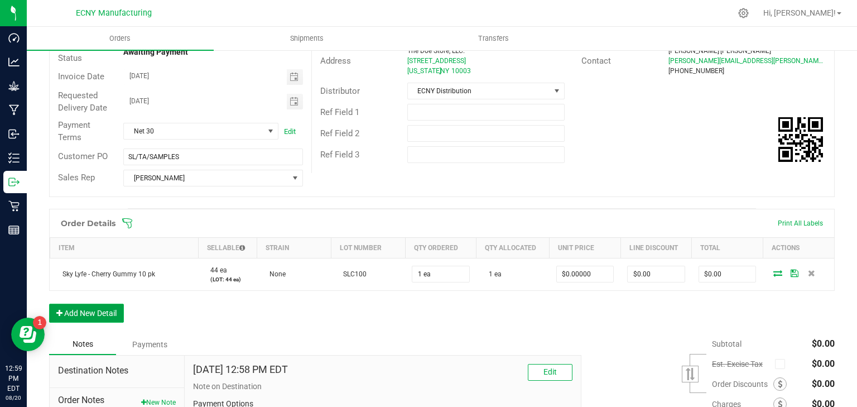
click at [109, 304] on button "Add New Detail" at bounding box center [86, 312] width 75 height 19
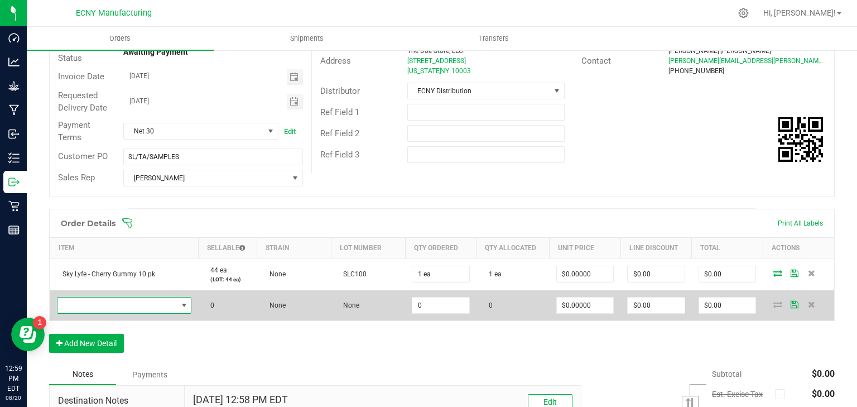
click at [118, 300] on span "NO DATA FOUND" at bounding box center [117, 305] width 120 height 16
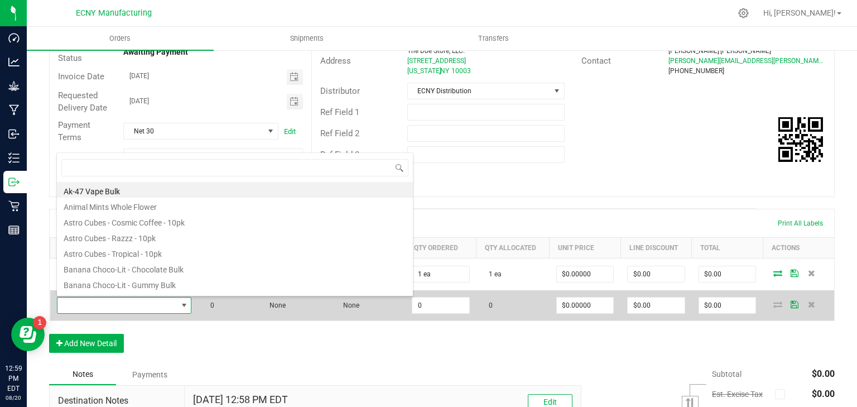
scroll to position [16, 132]
type input "grape"
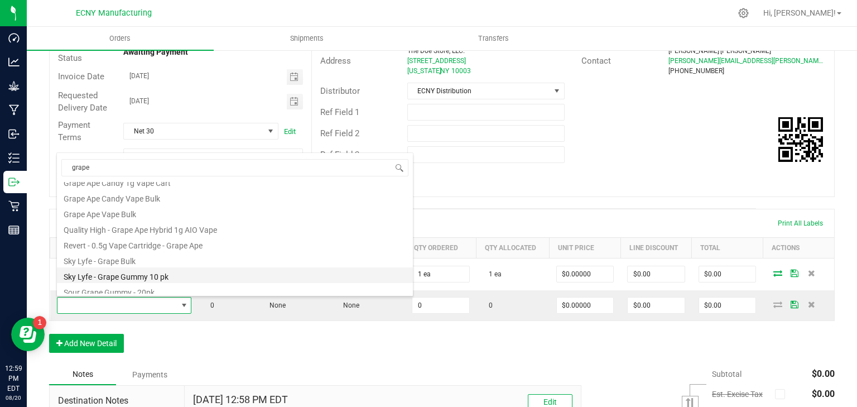
scroll to position [45, 0]
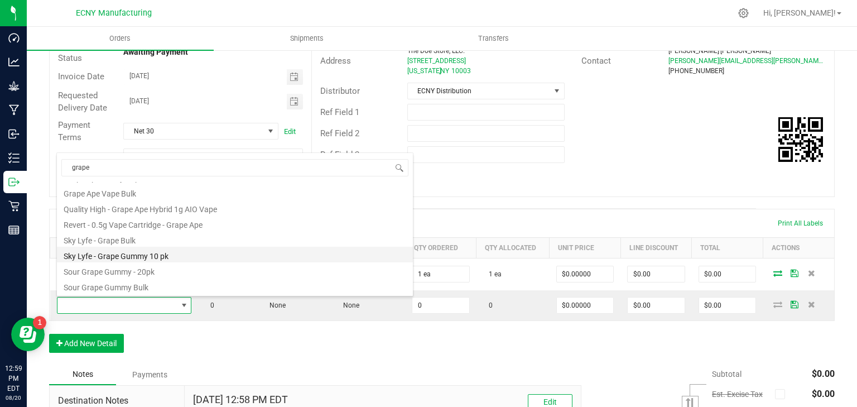
click at [170, 257] on li "Sky Lyfe - Grape Gummy 10 pk" at bounding box center [235, 255] width 356 height 16
type input "0 ea"
type input "$13.50000"
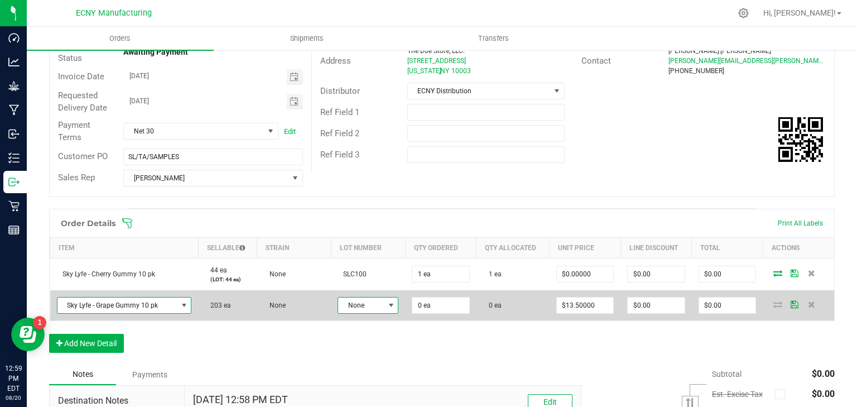
click at [387, 303] on span at bounding box center [391, 305] width 9 height 9
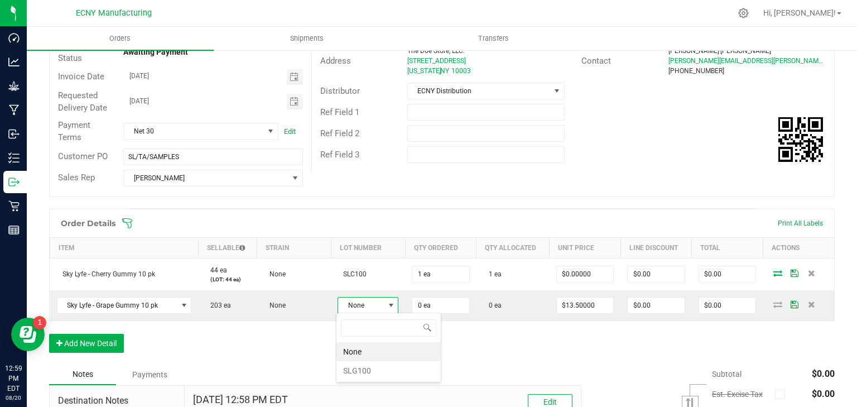
scroll to position [16, 60]
click at [368, 367] on li "SLG100" at bounding box center [388, 370] width 104 height 19
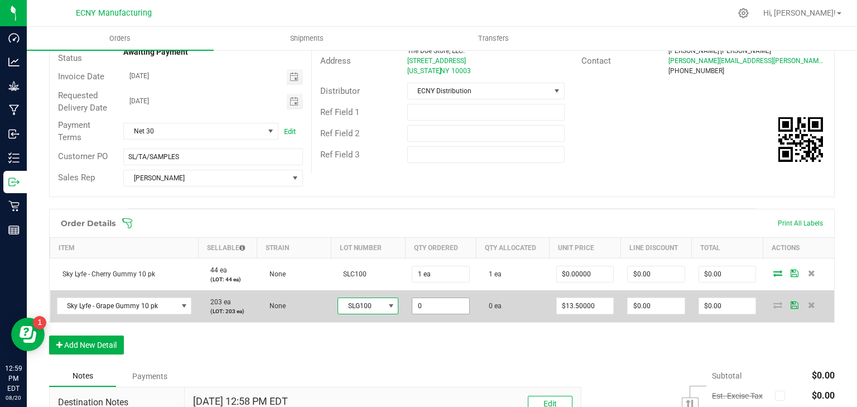
click at [437, 303] on input "0" at bounding box center [440, 306] width 57 height 16
type input "1 ea"
type input "13.5"
type input "$13.50"
click at [594, 300] on input "13.5" at bounding box center [585, 306] width 57 height 16
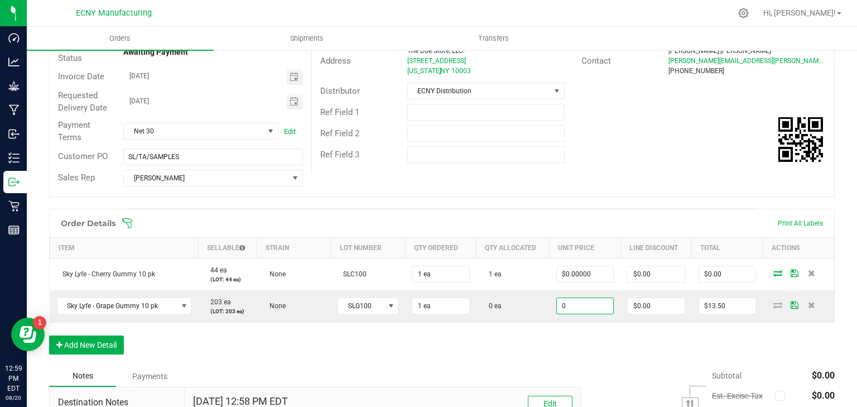
type input "$0.00000"
type input "$0.00"
click at [610, 348] on div "Order Details Print All Labels Item Sellable Strain Lot Number Qty Ordered Qty …" at bounding box center [441, 287] width 785 height 157
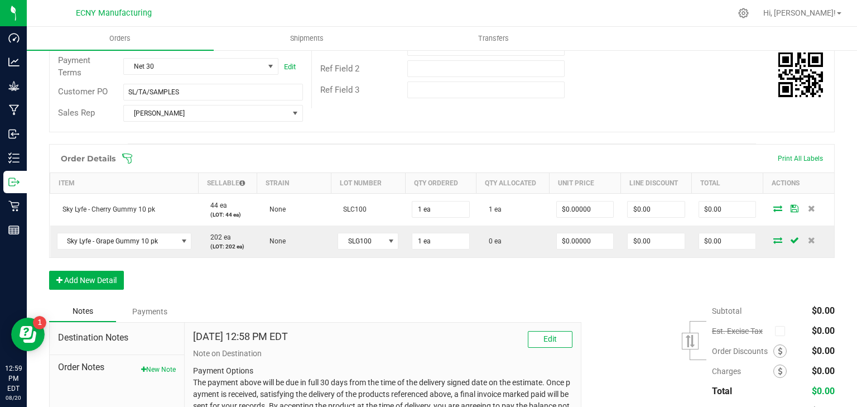
scroll to position [268, 0]
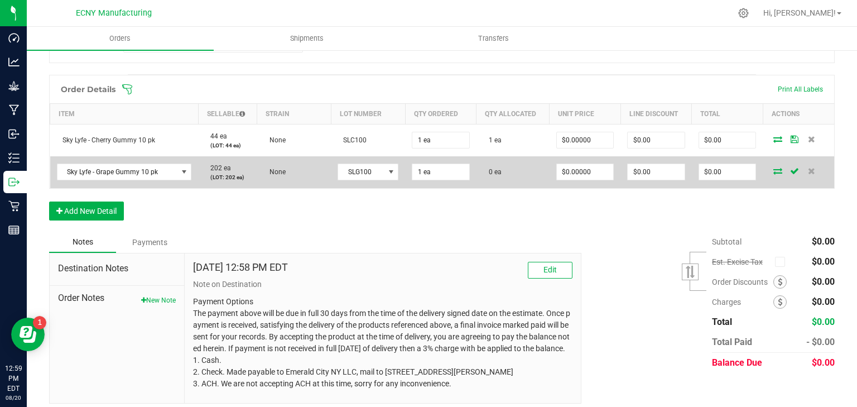
click at [773, 169] on icon at bounding box center [777, 170] width 9 height 7
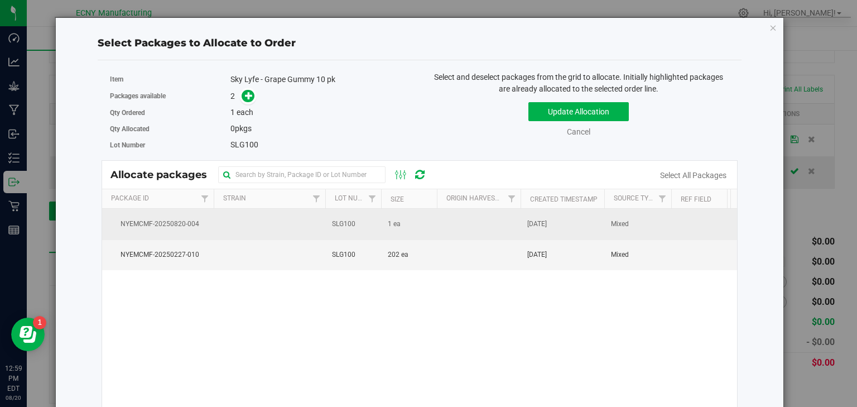
click at [365, 224] on td "SLG100" at bounding box center [353, 224] width 56 height 31
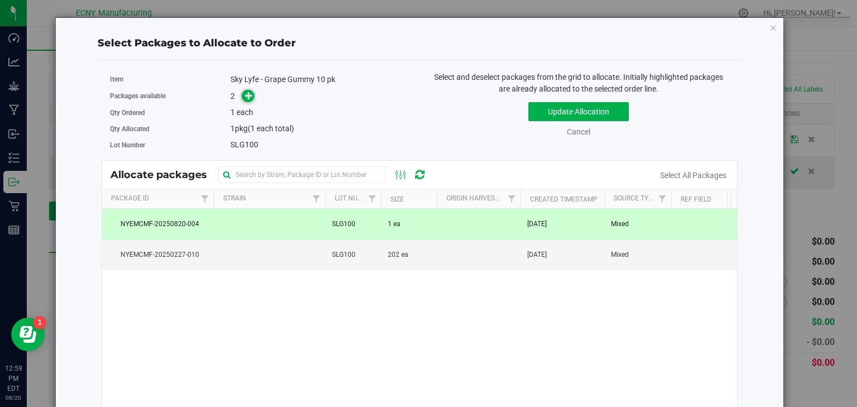
click at [249, 96] on icon at bounding box center [249, 95] width 8 height 8
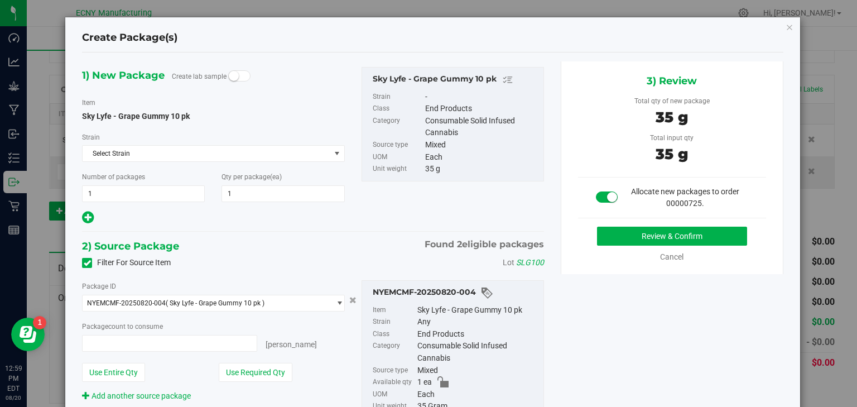
type input "1 ea"
click at [663, 237] on button "Review & Confirm" at bounding box center [672, 235] width 150 height 19
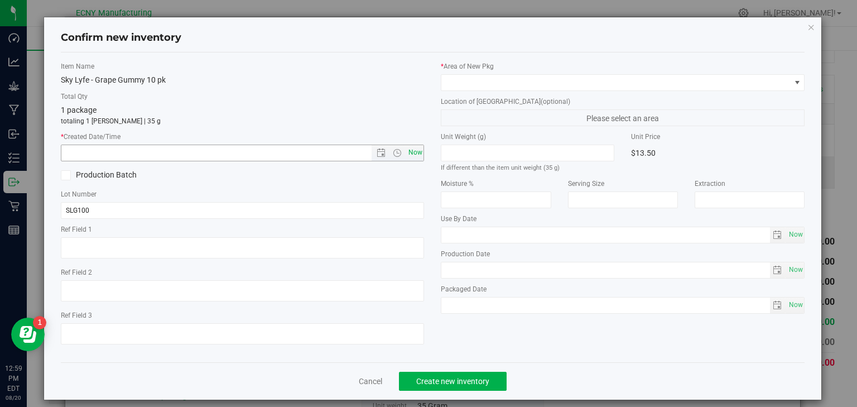
click at [412, 159] on span "Now" at bounding box center [415, 152] width 19 height 16
type input "[DATE] 12:59 PM"
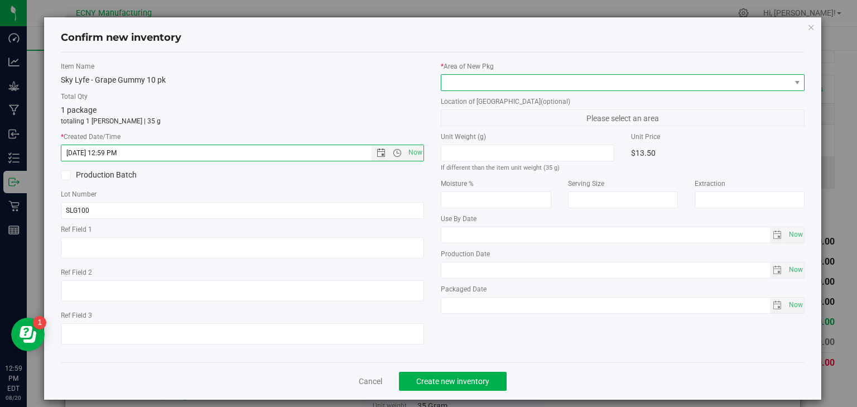
click at [477, 83] on span at bounding box center [615, 83] width 349 height 16
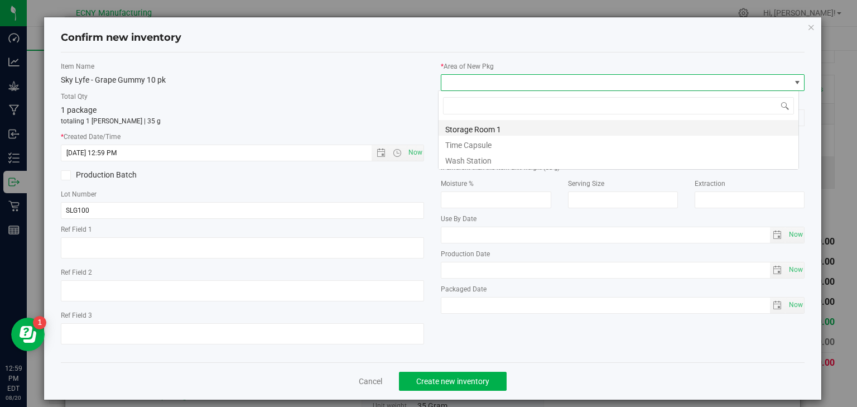
scroll to position [16, 361]
click at [468, 126] on li "Storage Room 1" at bounding box center [618, 128] width 360 height 16
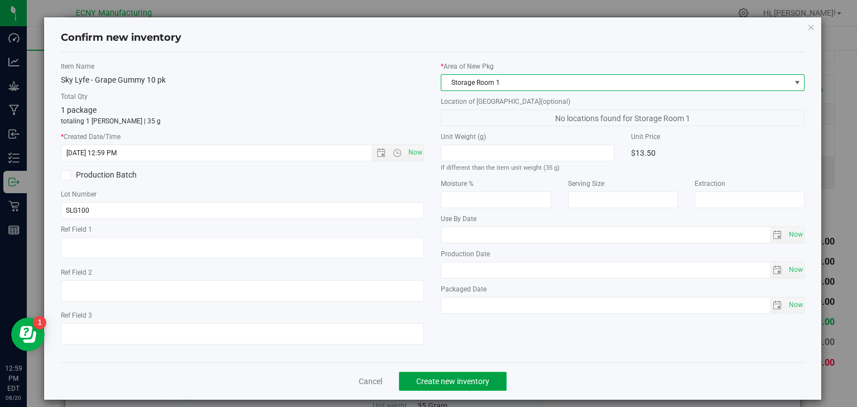
click at [448, 387] on button "Create new inventory" at bounding box center [453, 380] width 108 height 19
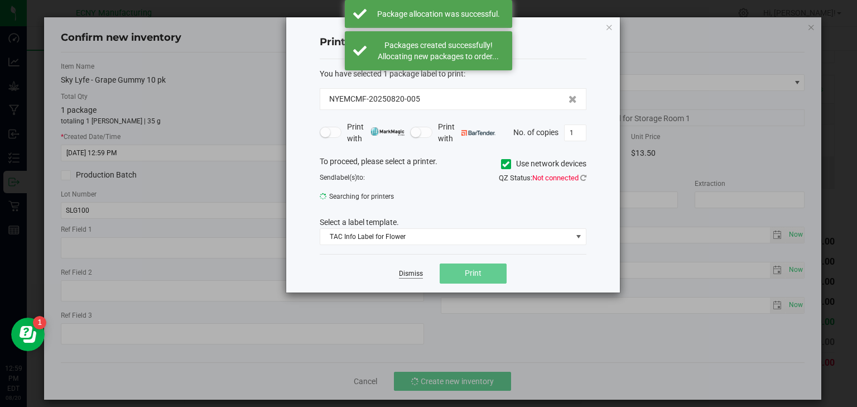
click at [416, 269] on link "Dismiss" at bounding box center [411, 273] width 24 height 9
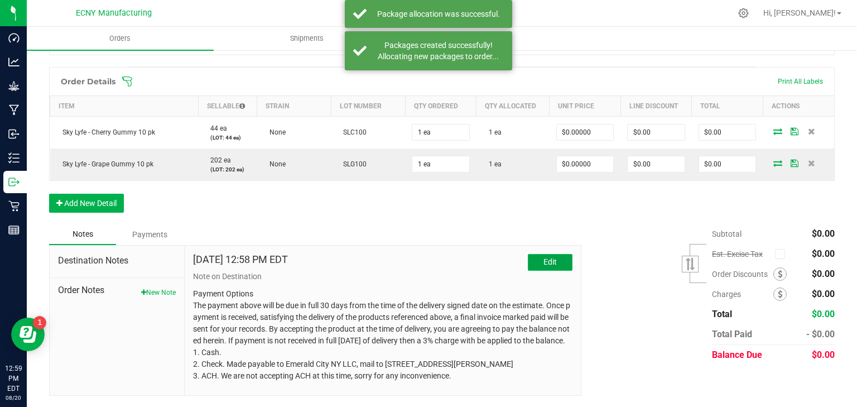
click at [538, 254] on button "Edit" at bounding box center [550, 262] width 45 height 17
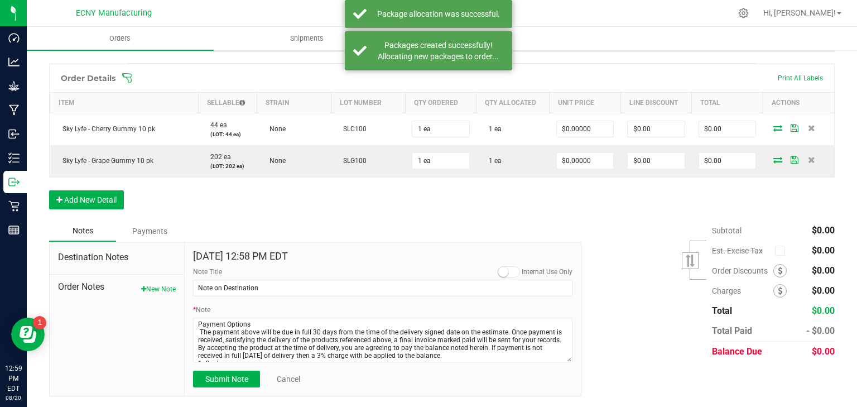
click at [505, 273] on span at bounding box center [509, 271] width 22 height 11
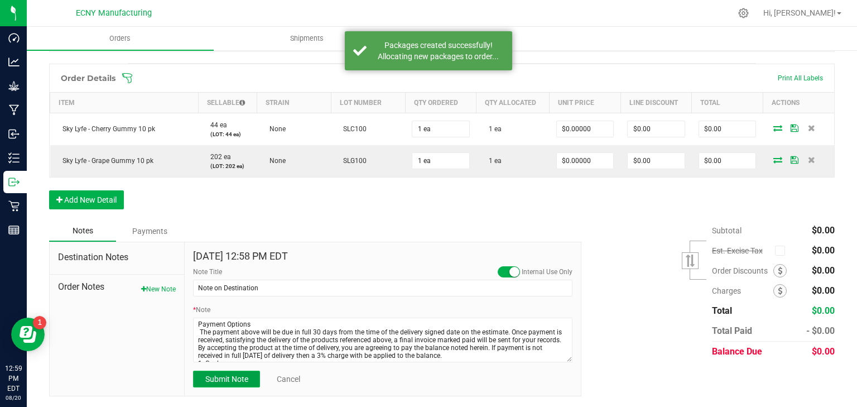
click at [222, 384] on button "Submit Note" at bounding box center [226, 378] width 67 height 17
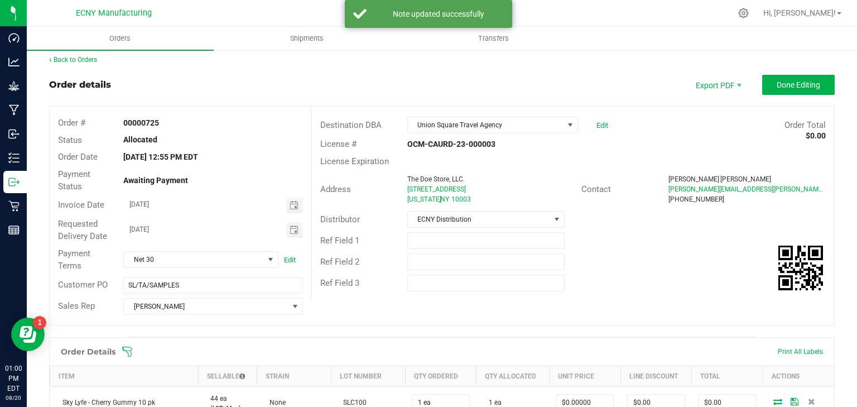
scroll to position [0, 0]
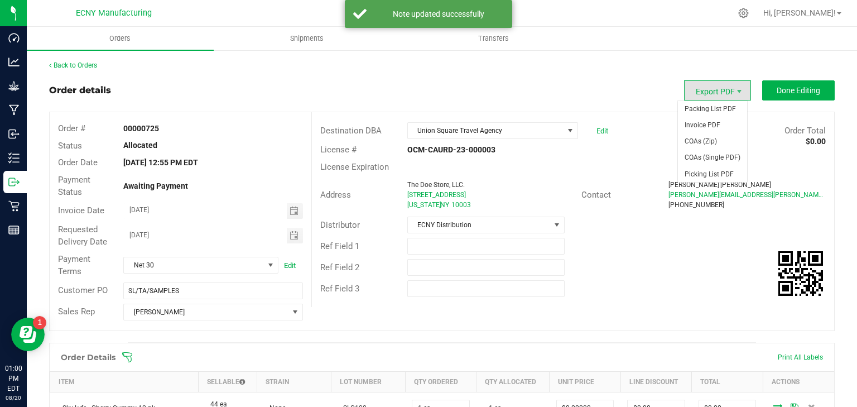
click at [714, 91] on span "Export PDF" at bounding box center [717, 90] width 67 height 20
click at [703, 132] on span "Invoice PDF" at bounding box center [712, 125] width 69 height 16
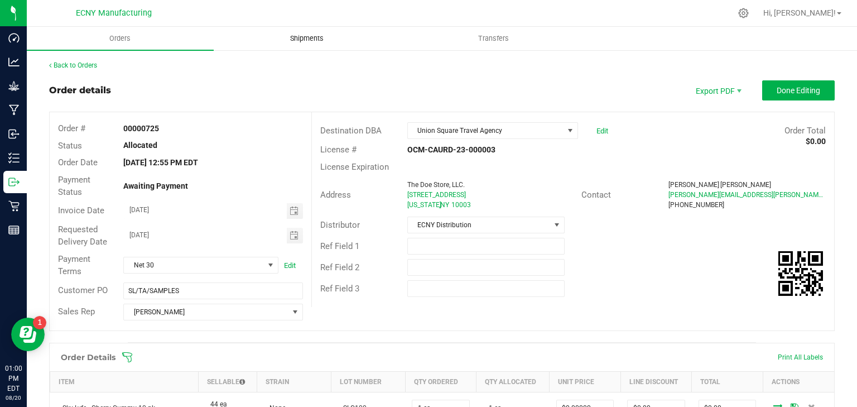
click at [310, 42] on span "Shipments" at bounding box center [307, 38] width 64 height 10
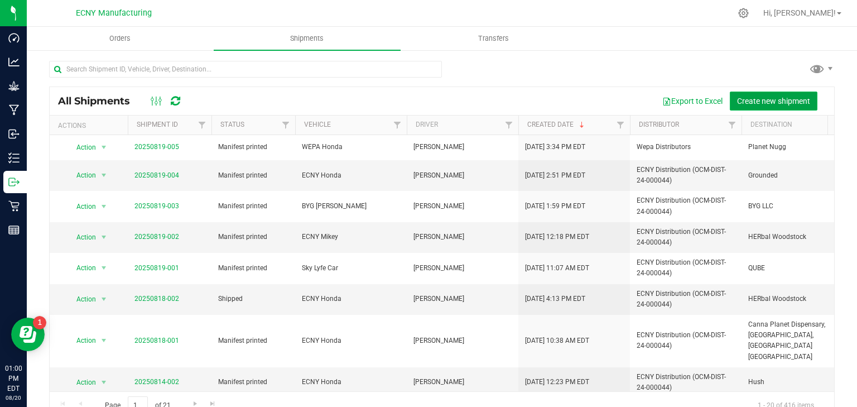
click at [780, 101] on span "Create new shipment" at bounding box center [773, 100] width 73 height 9
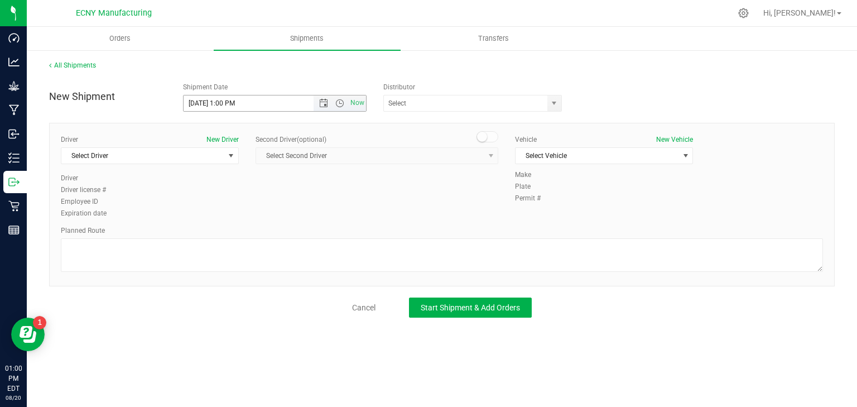
click at [264, 106] on input "[DATE] 1:00 PM" at bounding box center [258, 103] width 149 height 16
click at [319, 102] on span "Open the date view" at bounding box center [323, 103] width 19 height 9
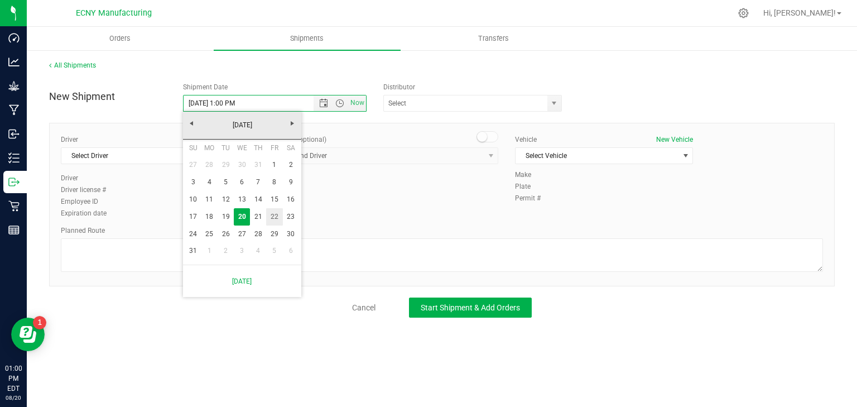
click at [273, 215] on link "22" at bounding box center [274, 216] width 16 height 17
type input "[DATE] 1:00 PM"
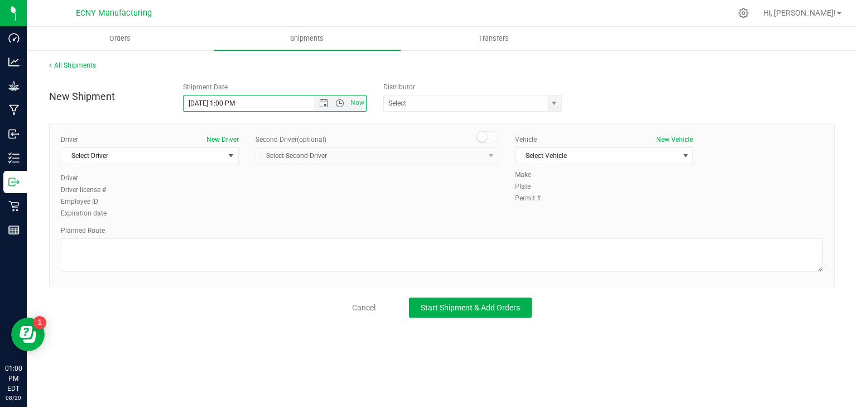
click at [225, 103] on input "[DATE] 1:00 PM" at bounding box center [258, 103] width 149 height 16
click at [556, 107] on span "select" at bounding box center [554, 103] width 14 height 16
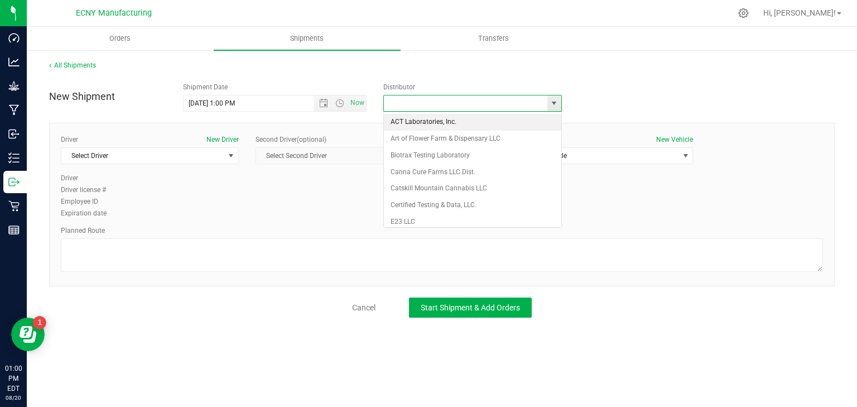
click at [556, 107] on span "select" at bounding box center [553, 103] width 9 height 9
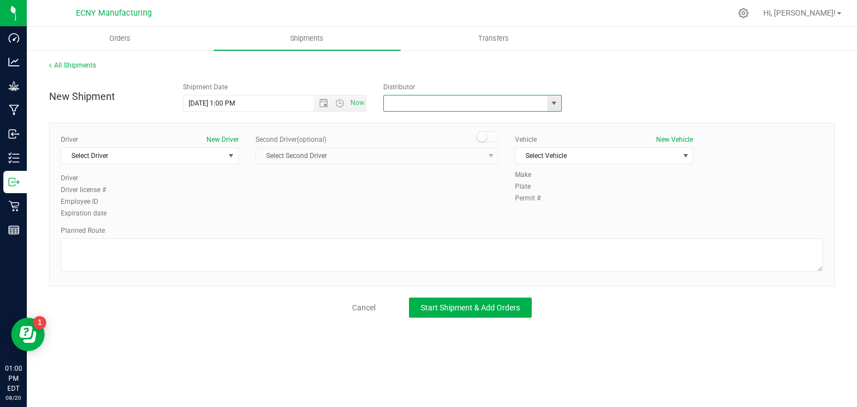
click at [559, 103] on span "select" at bounding box center [554, 103] width 14 height 16
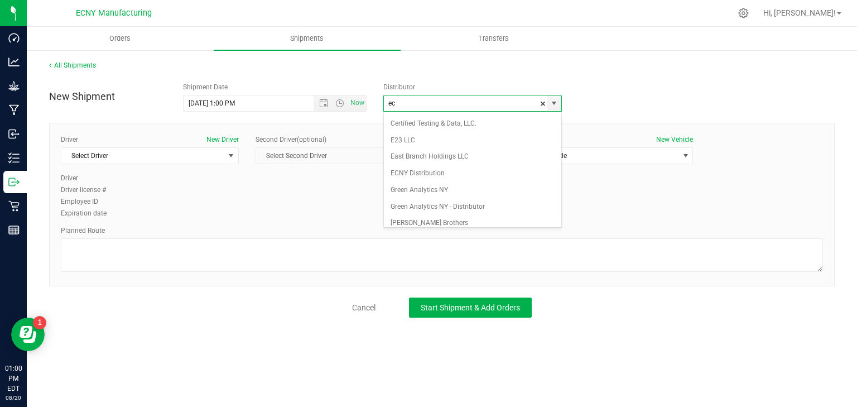
scroll to position [89, 0]
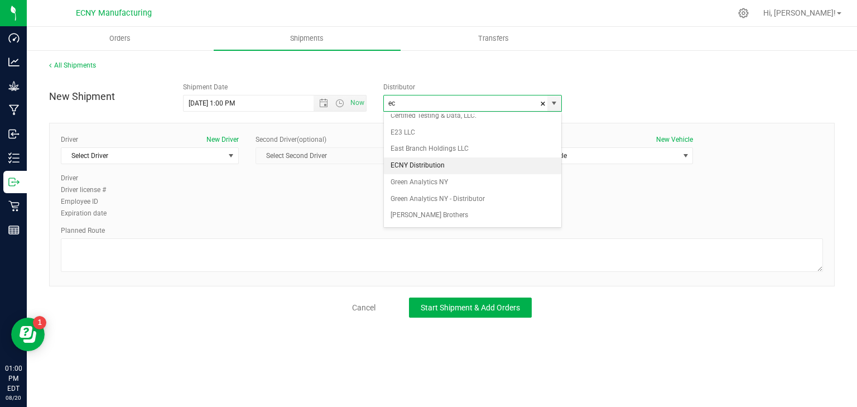
click at [418, 165] on li "ECNY Distribution" at bounding box center [472, 165] width 177 height 17
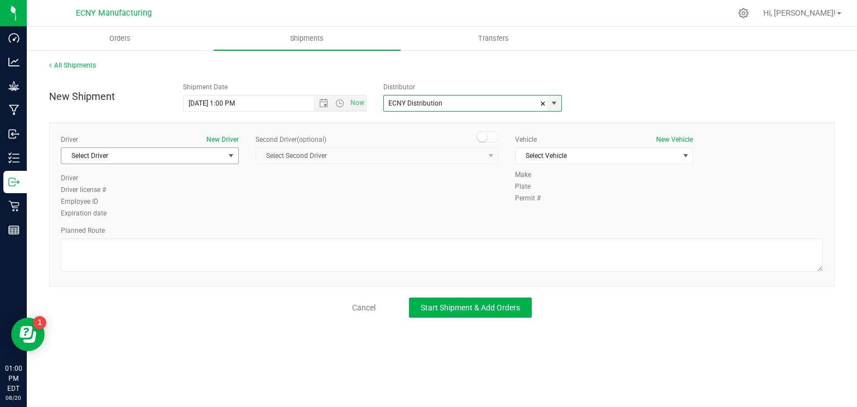
type input "ECNY Distribution"
click at [162, 161] on span "Select Driver" at bounding box center [142, 156] width 163 height 16
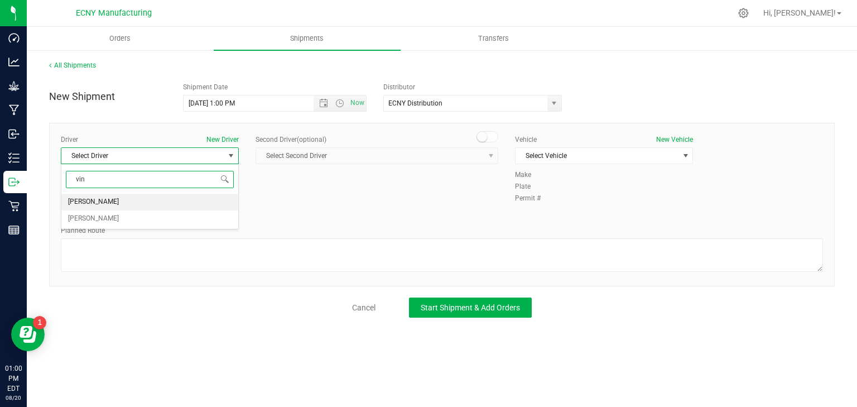
click at [119, 201] on li "[PERSON_NAME]" at bounding box center [149, 202] width 177 height 17
type input "vin"
click at [224, 100] on input "[DATE] 1:00 PM" at bounding box center [258, 103] width 149 height 16
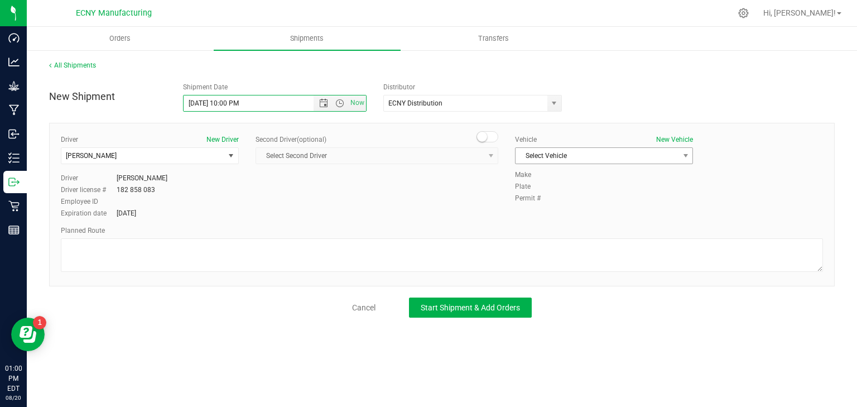
type input "[DATE] 10:00 PM"
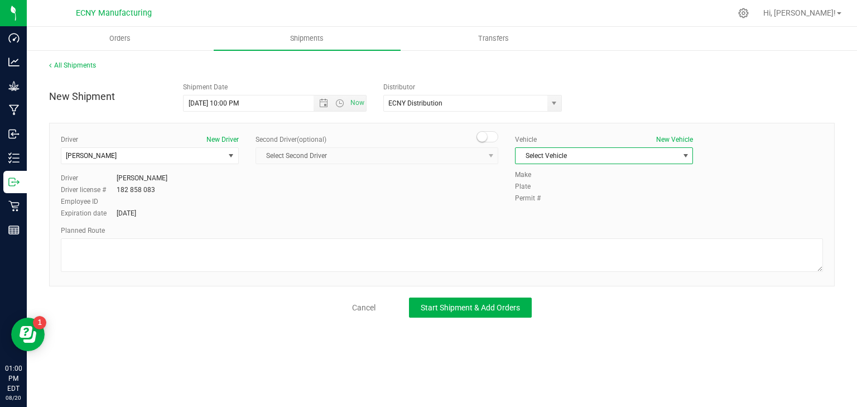
click at [578, 156] on span "Select Vehicle" at bounding box center [596, 156] width 163 height 16
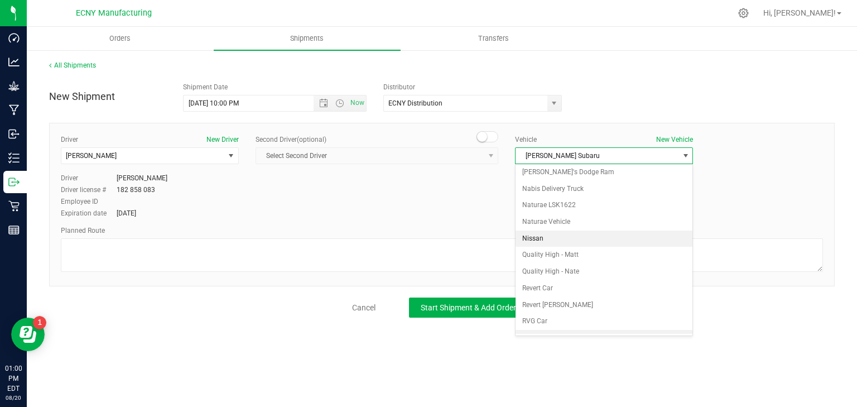
scroll to position [781, 0]
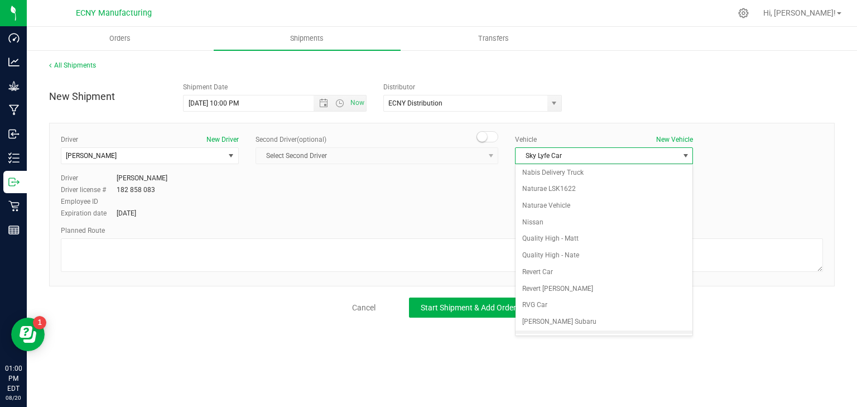
click at [548, 330] on li "Sky Lyfe Car" at bounding box center [603, 338] width 177 height 17
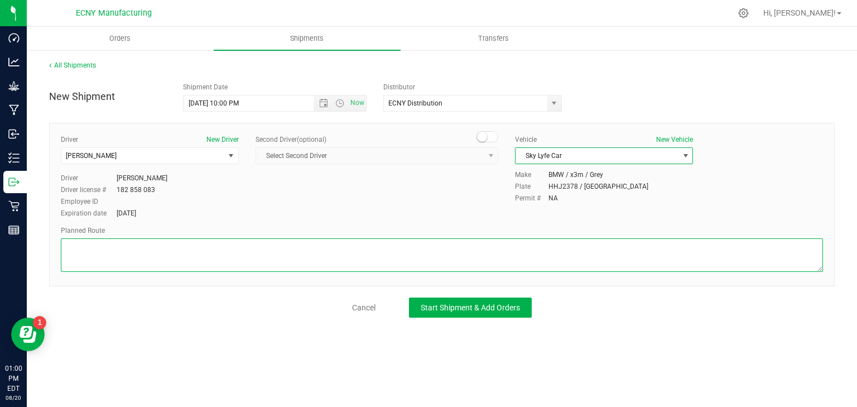
click at [334, 264] on textarea at bounding box center [442, 254] width 762 height 33
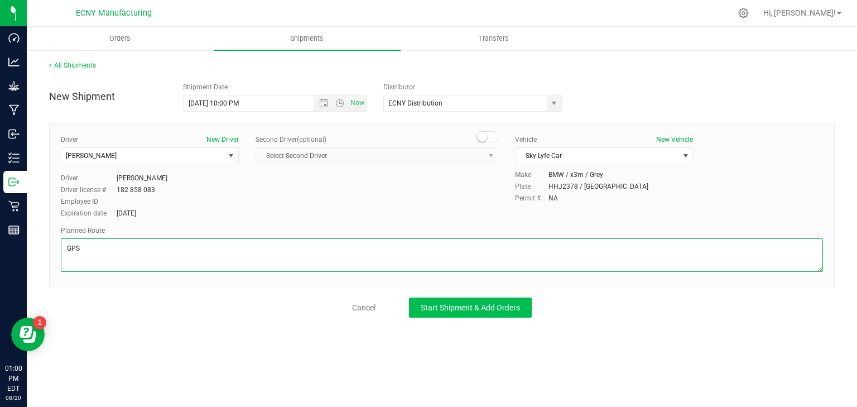
type textarea "GPS"
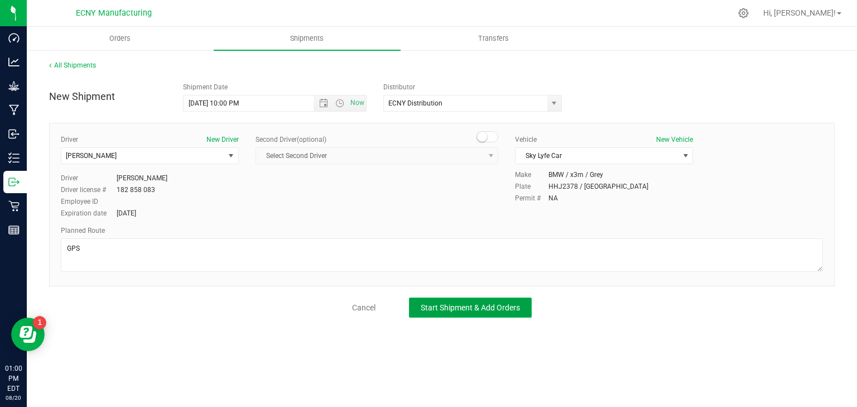
click at [462, 306] on span "Start Shipment & Add Orders" at bounding box center [470, 307] width 99 height 9
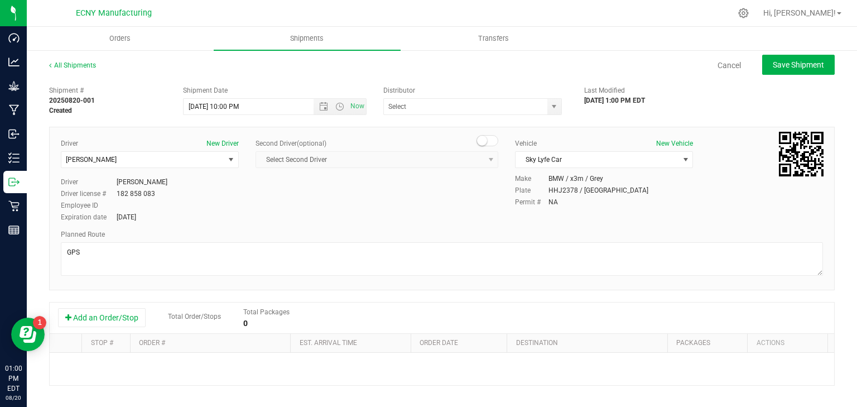
type input "ECNY Distribution"
click at [98, 316] on button "Add an Order/Stop" at bounding box center [102, 317] width 88 height 19
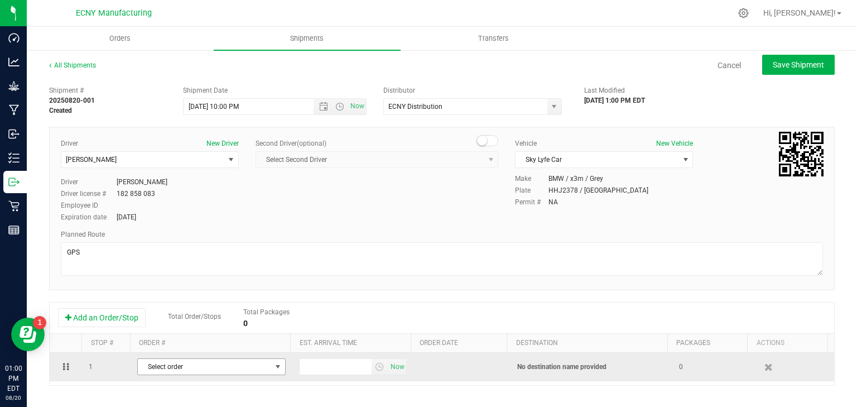
click at [171, 364] on span "Select order" at bounding box center [204, 367] width 133 height 16
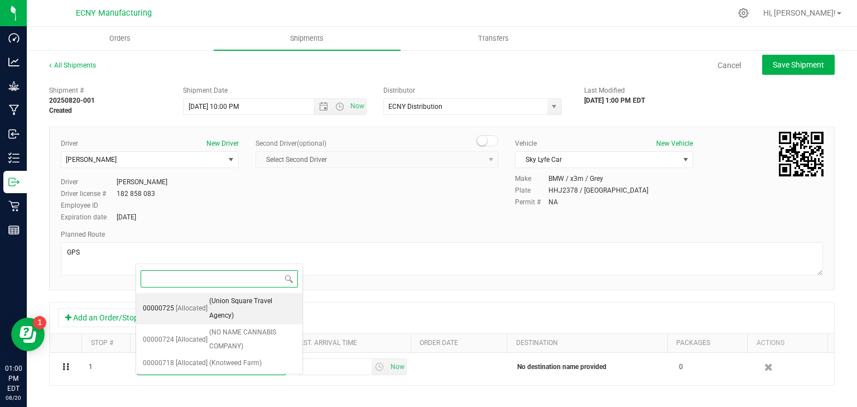
click at [255, 302] on span "(Union Square Travel Agency)" at bounding box center [252, 308] width 86 height 28
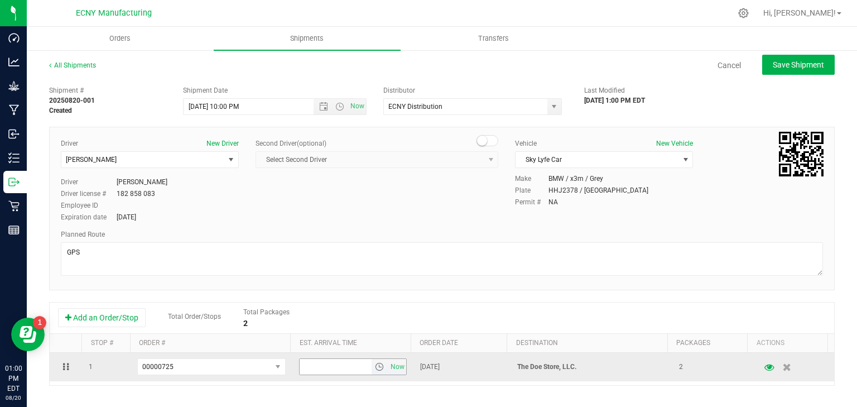
click at [313, 366] on input "text" at bounding box center [336, 367] width 73 height 16
type input "12:00 PM"
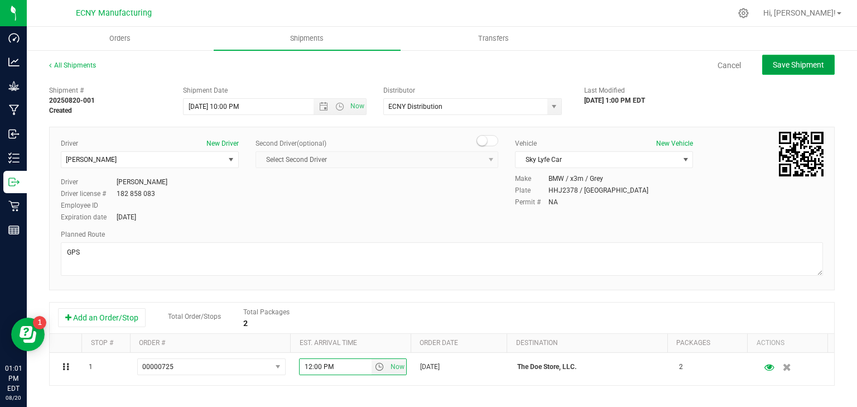
click at [790, 69] on button "Save Shipment" at bounding box center [798, 65] width 73 height 20
type input "[DATE] 2:00 AM"
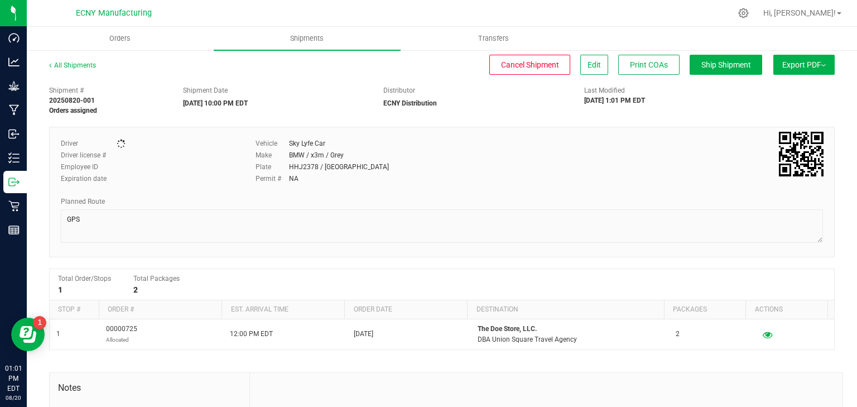
click at [804, 66] on button "Export PDF" at bounding box center [803, 65] width 61 height 20
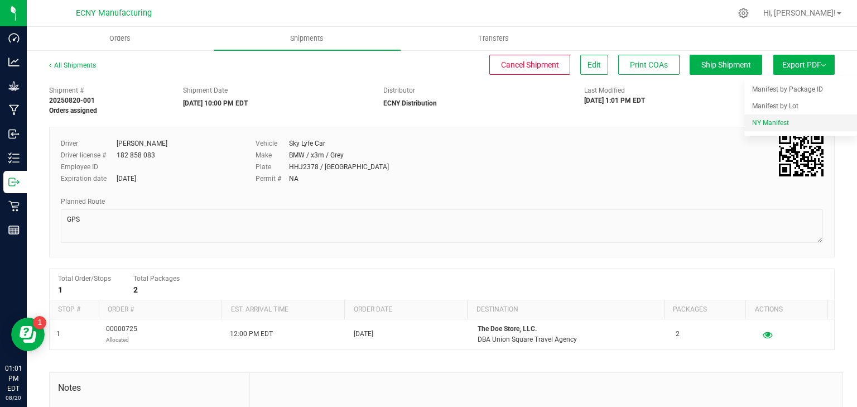
click at [775, 121] on span "NY Manifest" at bounding box center [770, 123] width 37 height 8
